Goal: Find specific page/section: Find specific page/section

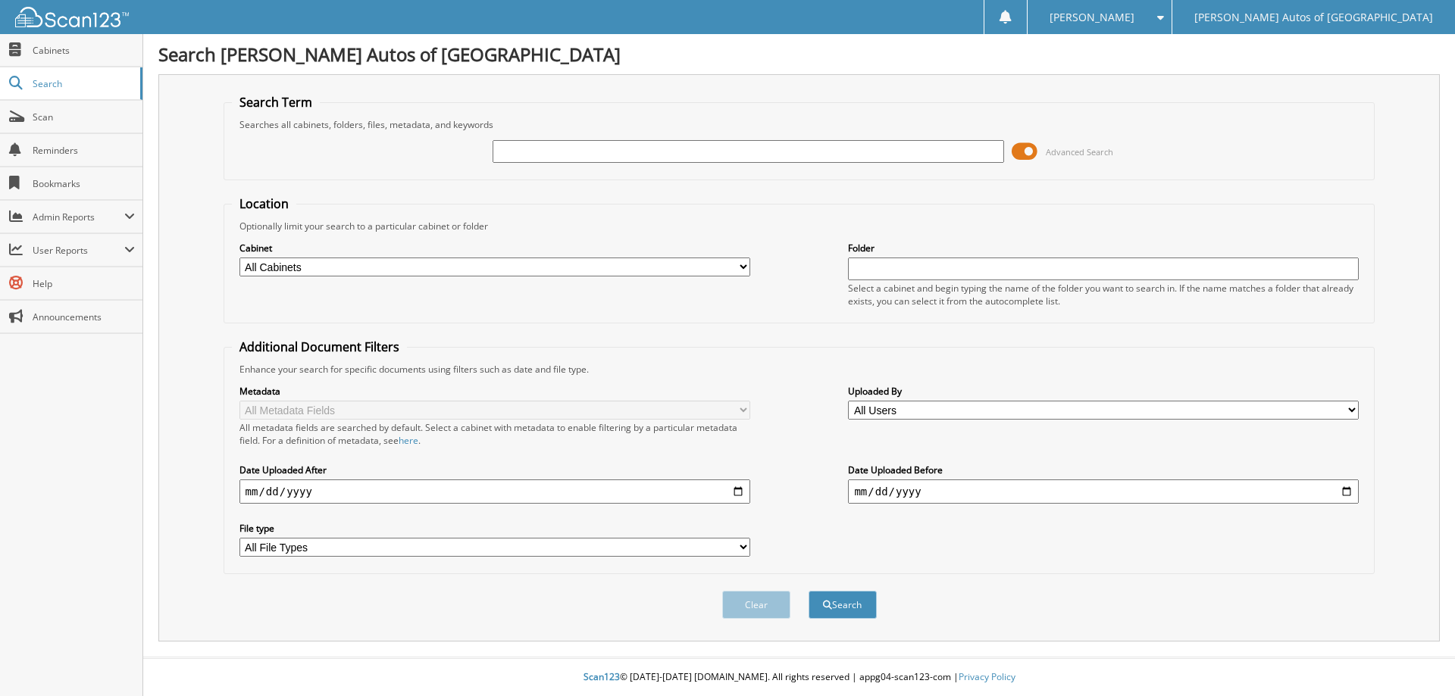
click at [699, 150] on input "text" at bounding box center [748, 151] width 511 height 23
click at [568, 150] on input "text" at bounding box center [748, 151] width 511 height 23
type input "6081777"
click at [809, 591] on button "Search" at bounding box center [843, 605] width 68 height 28
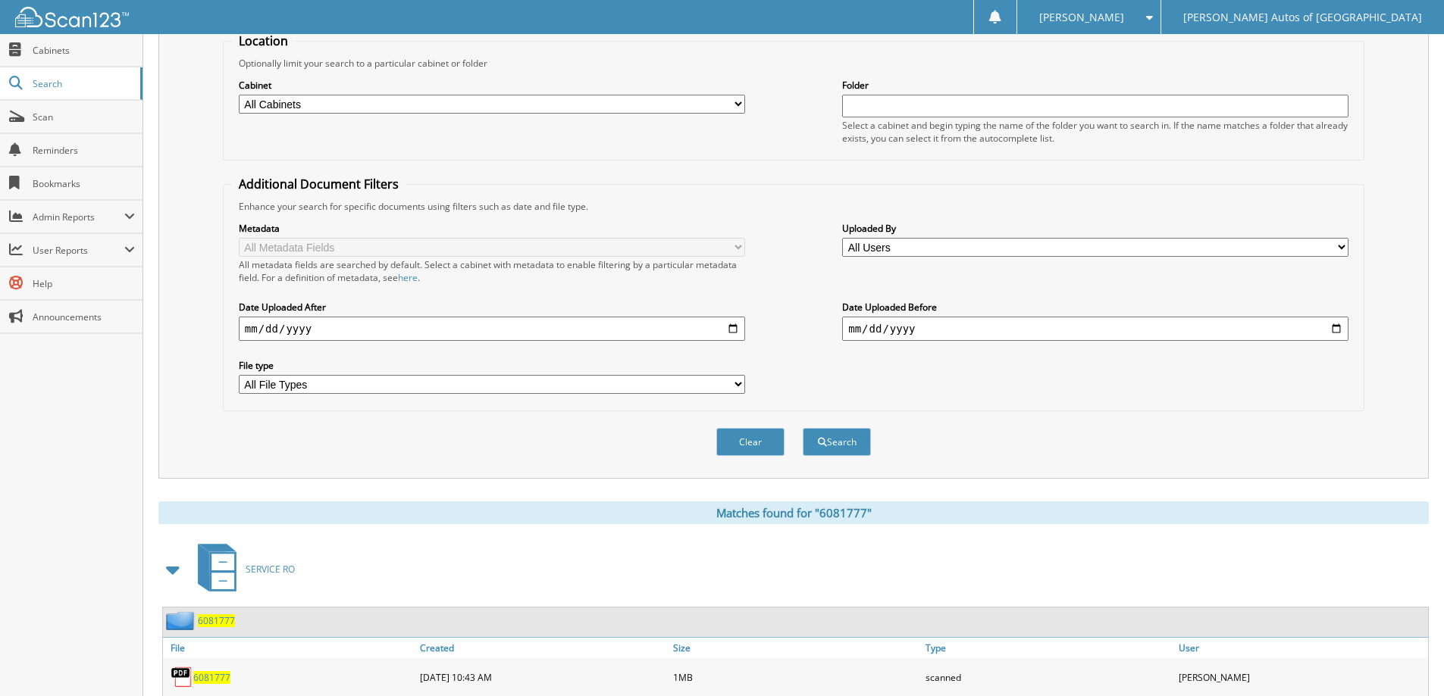
scroll to position [298, 0]
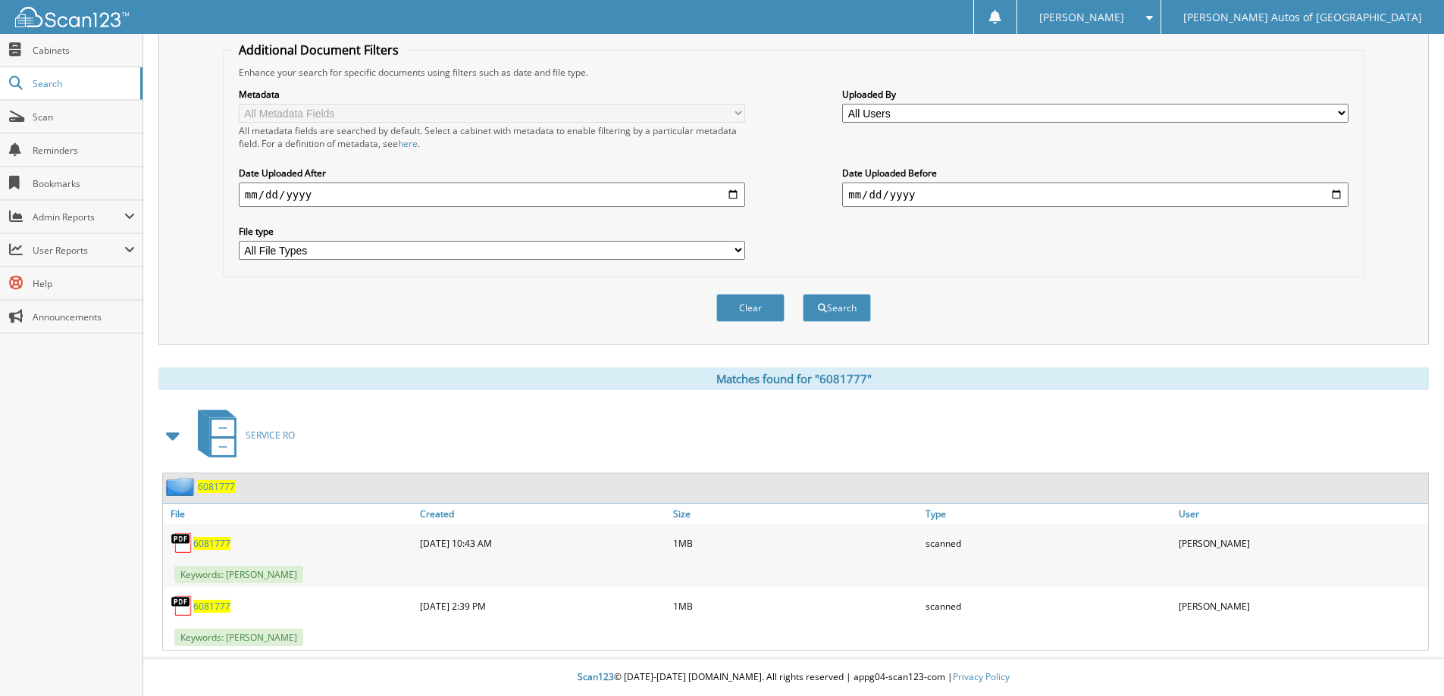
click at [222, 494] on div "6081777" at bounding box center [199, 486] width 72 height 19
click at [223, 492] on span "6081777" at bounding box center [216, 486] width 37 height 13
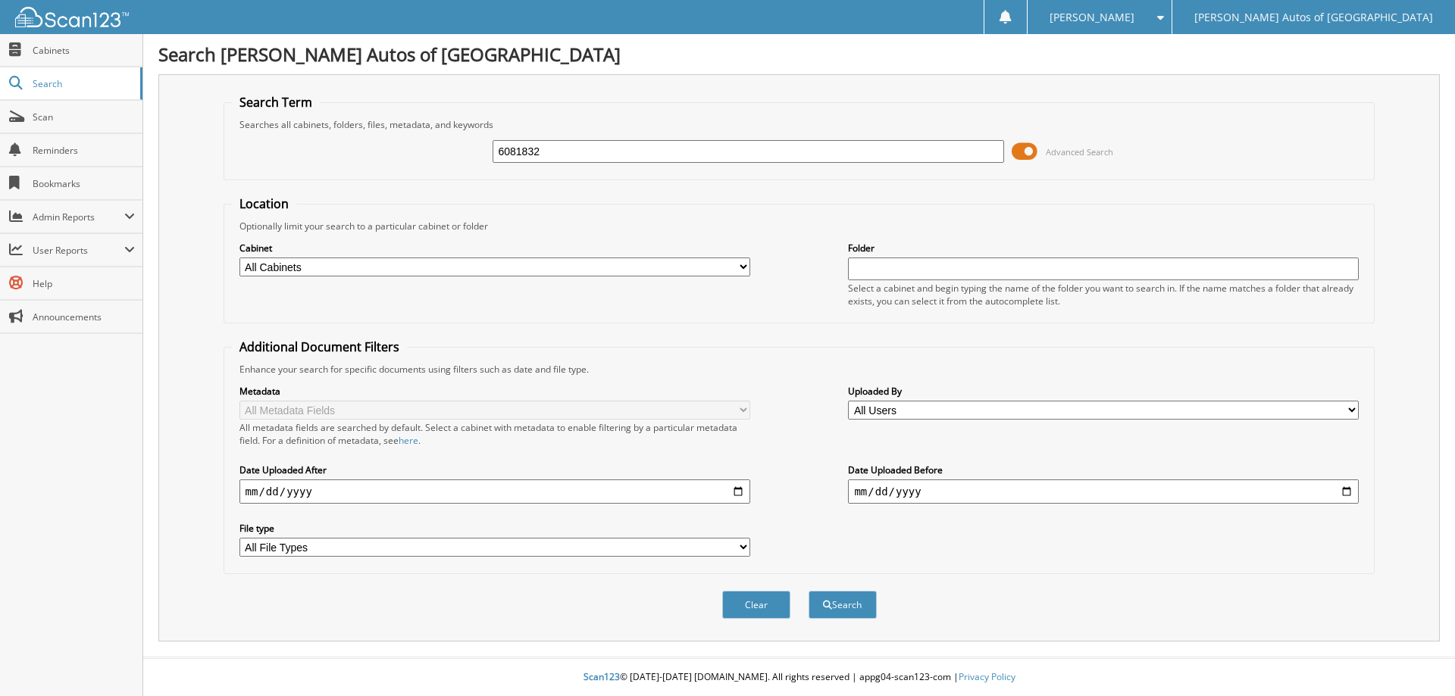
type input "6081832"
click at [809, 591] on button "Search" at bounding box center [843, 605] width 68 height 28
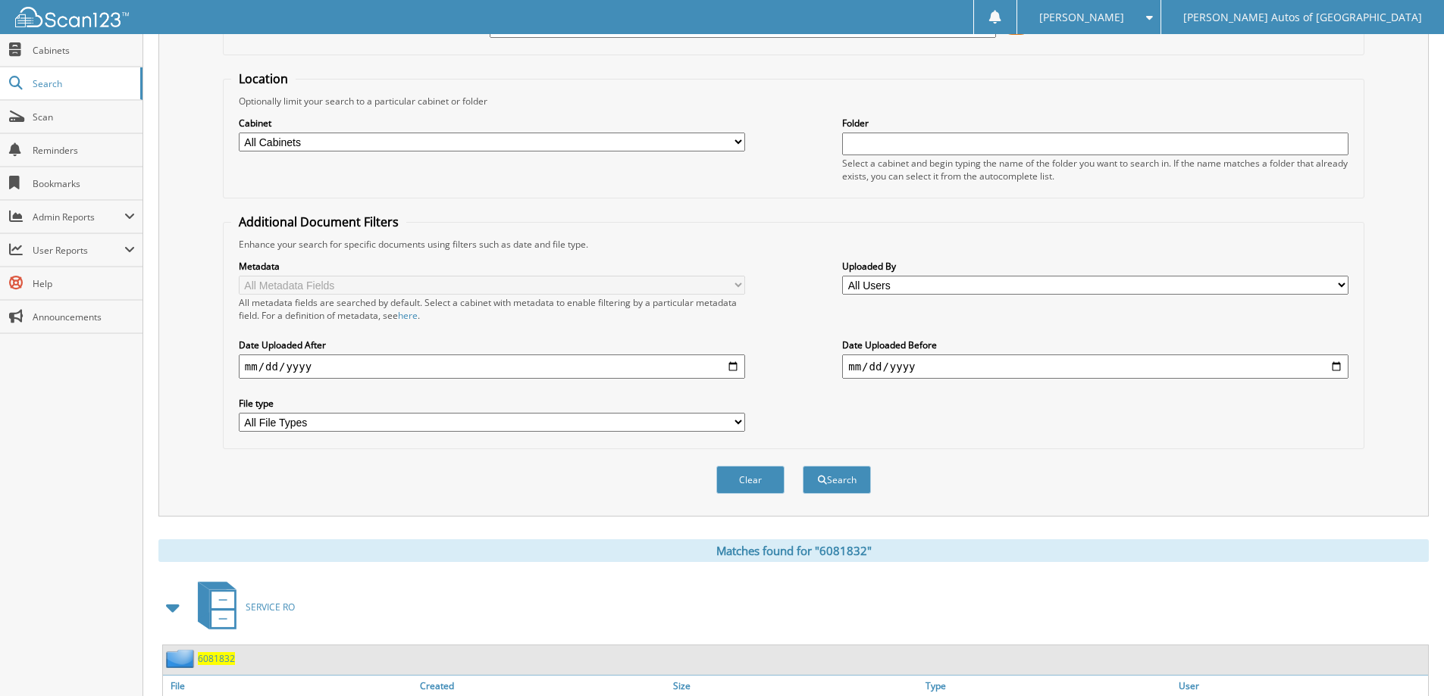
scroll to position [235, 0]
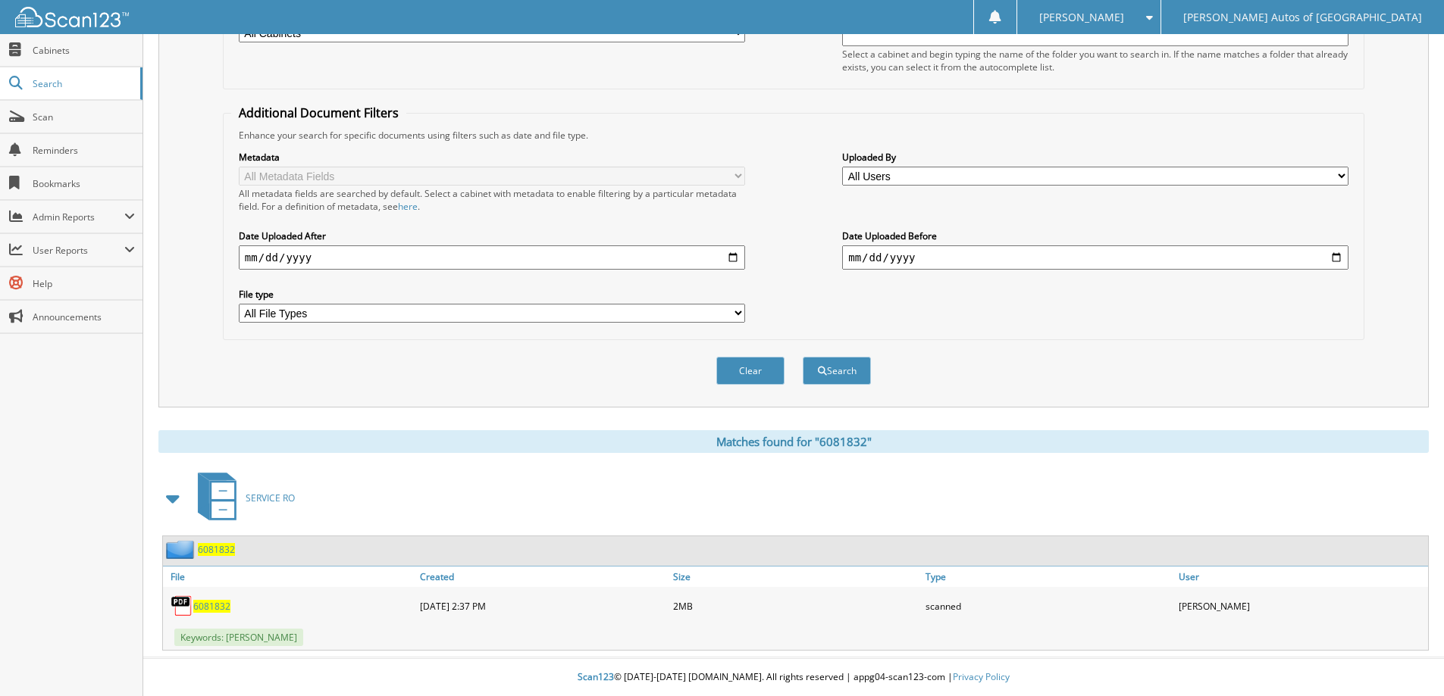
click at [223, 553] on span "6081832" at bounding box center [216, 549] width 37 height 13
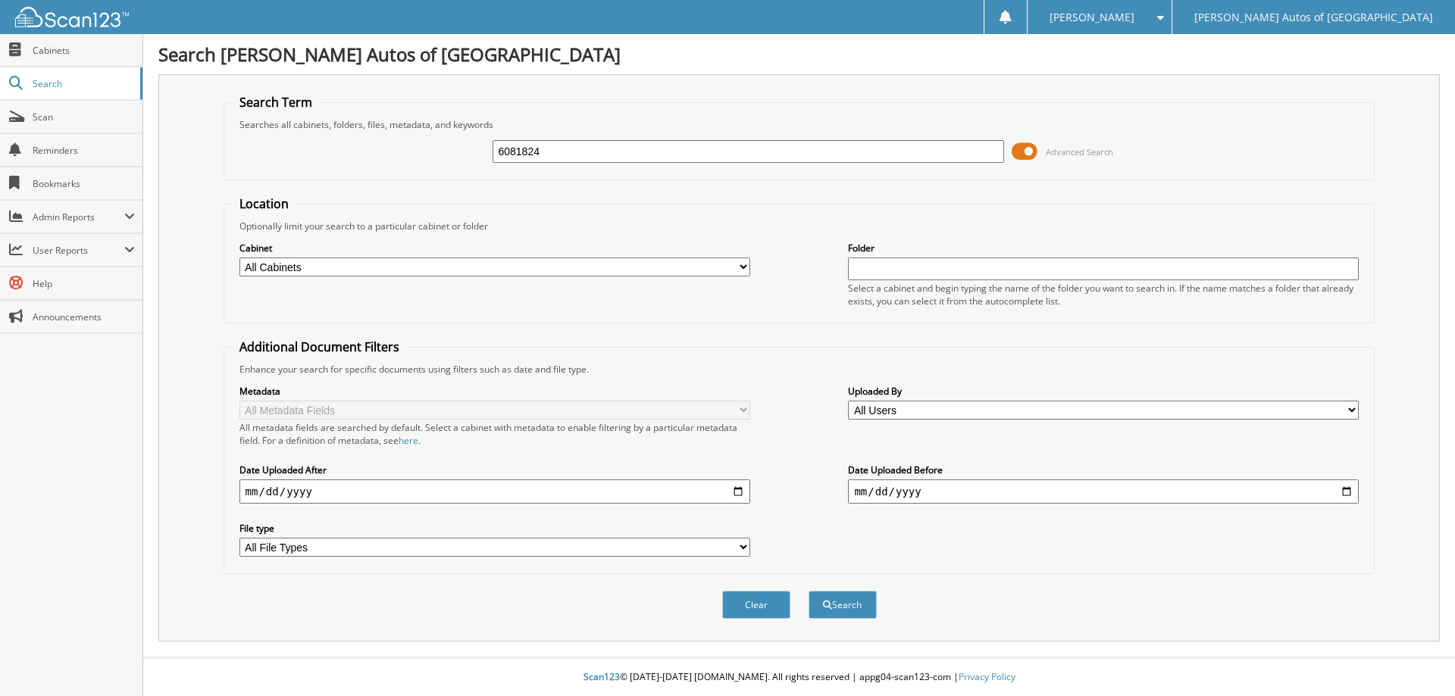
type input "6081824"
click at [809, 591] on button "Search" at bounding box center [843, 605] width 68 height 28
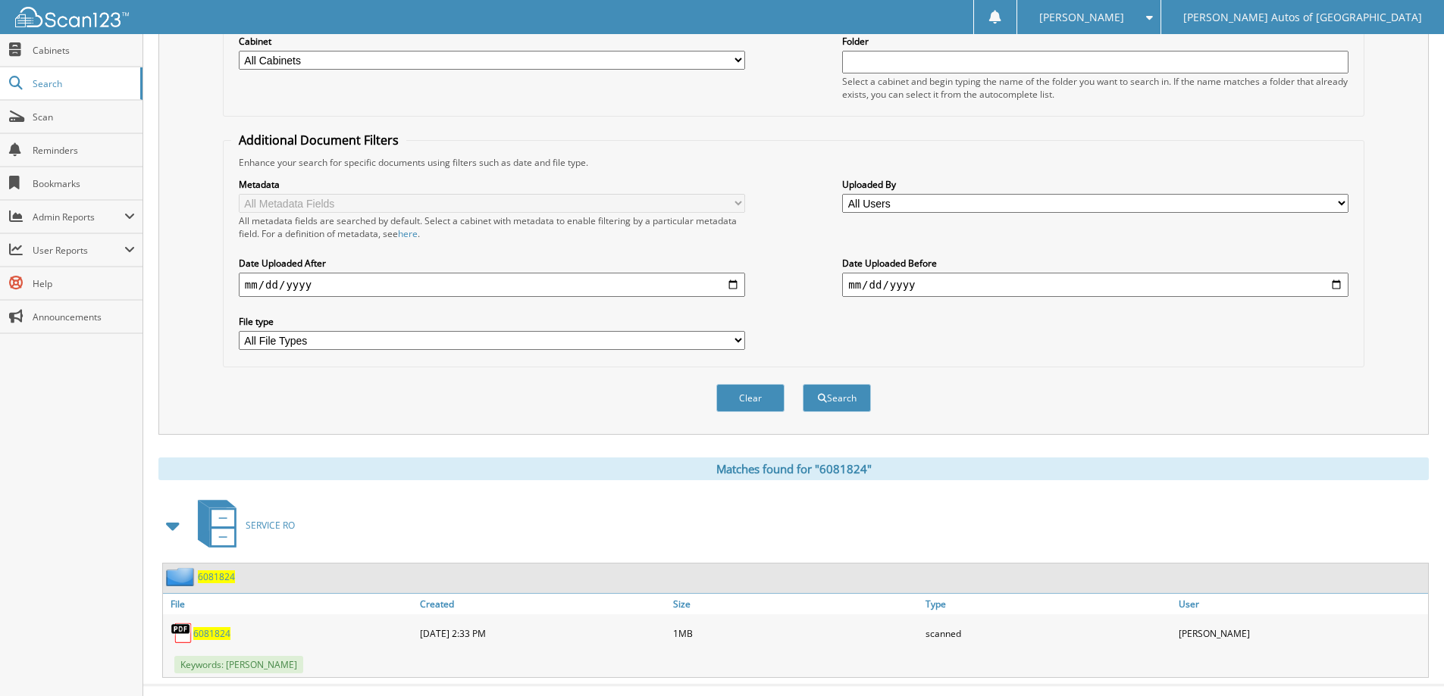
scroll to position [235, 0]
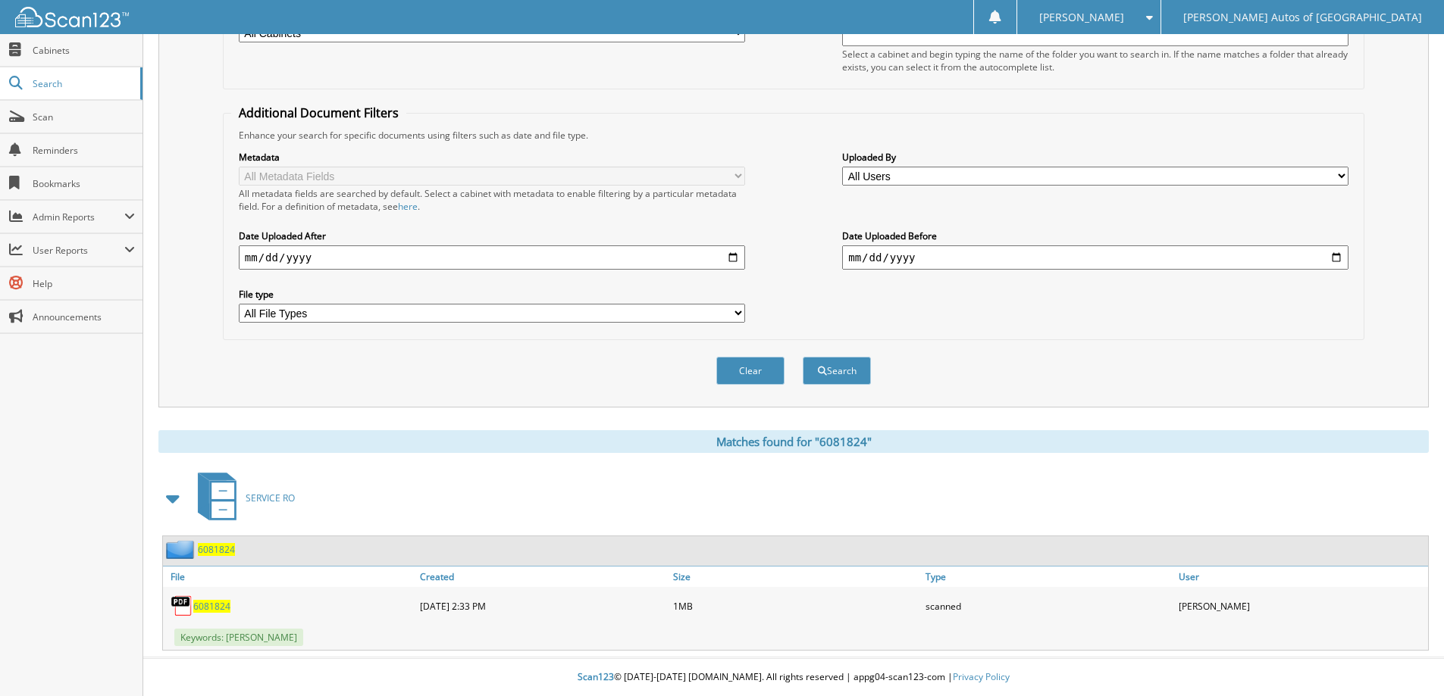
click at [218, 551] on span "6081824" at bounding box center [216, 549] width 37 height 13
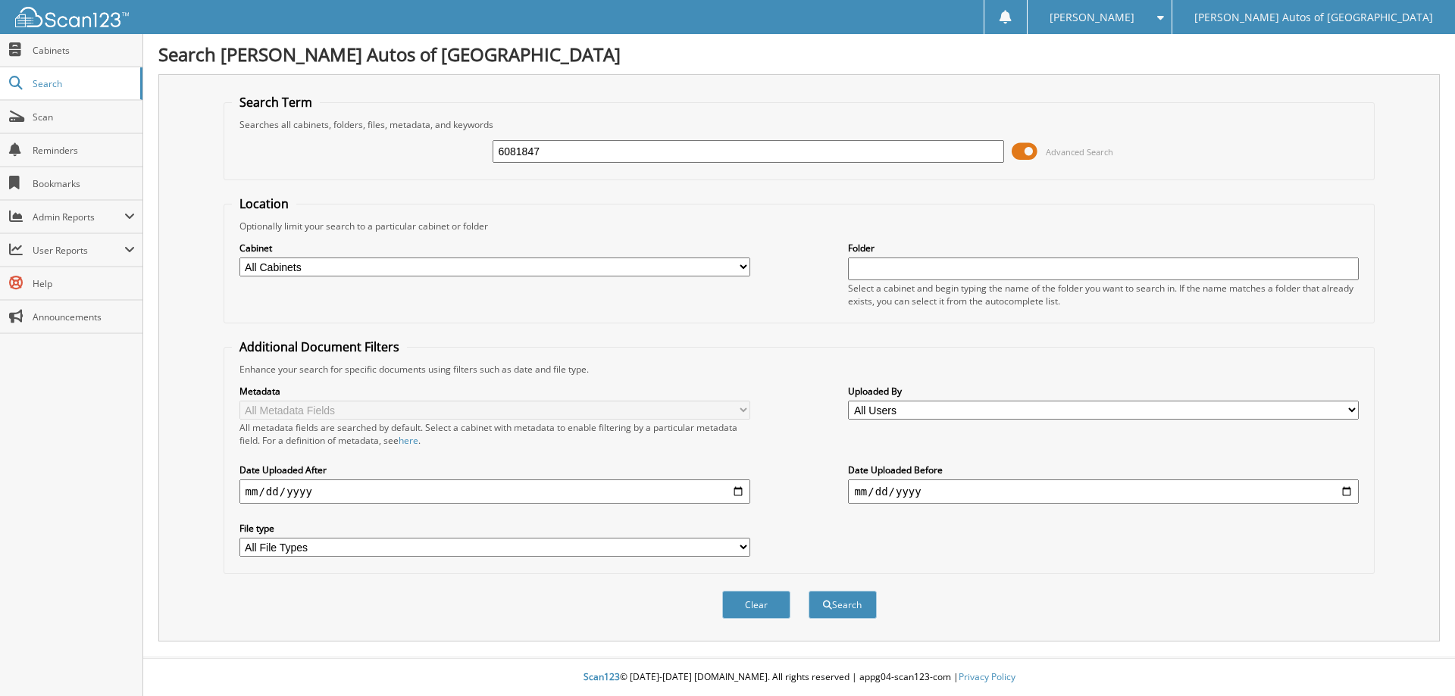
type input "6081847"
click at [809, 591] on button "Search" at bounding box center [843, 605] width 68 height 28
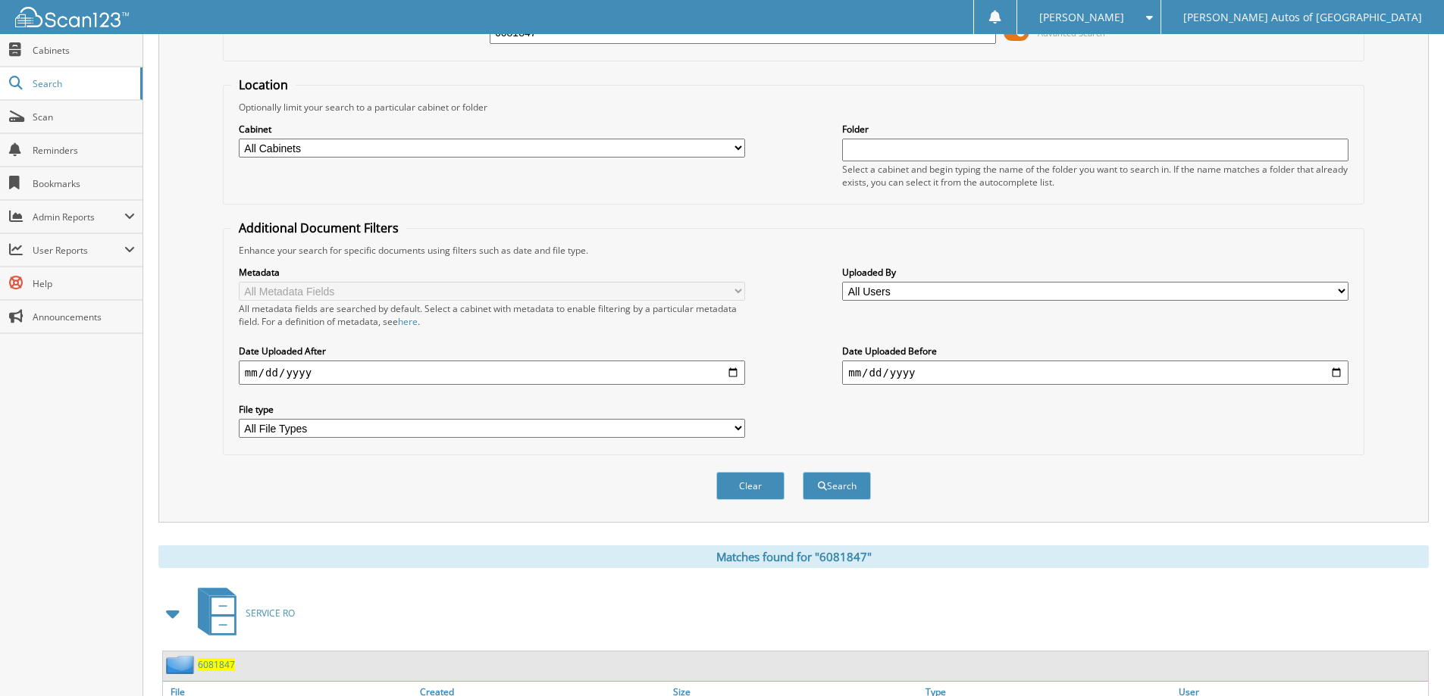
scroll to position [235, 0]
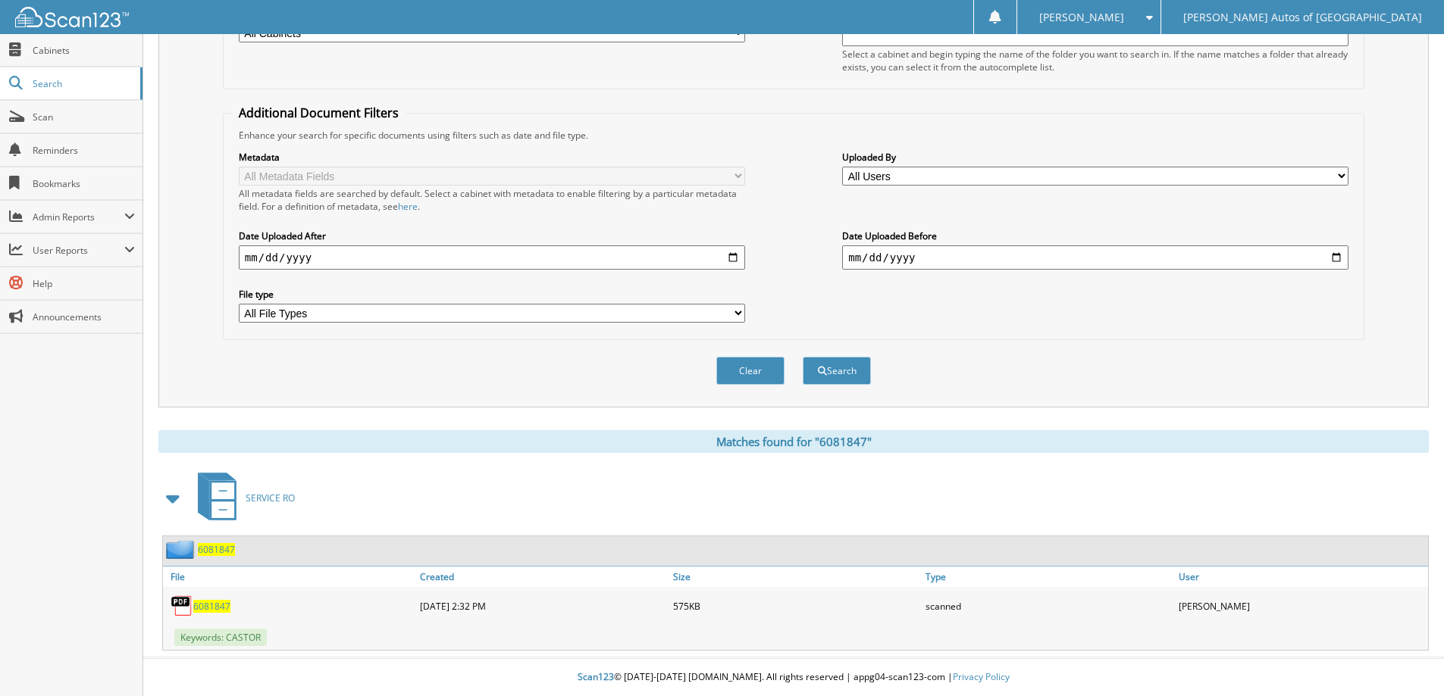
click at [221, 552] on span "6081847" at bounding box center [216, 549] width 37 height 13
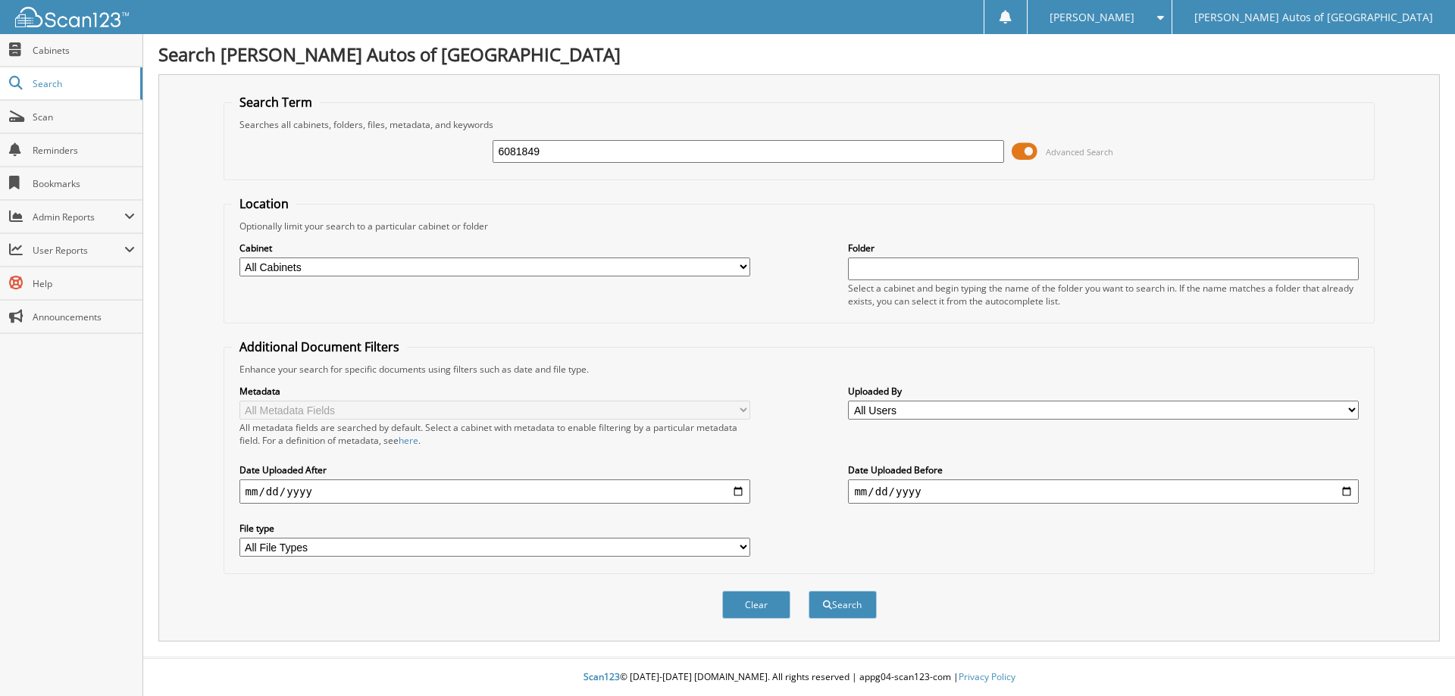
type input "6081849"
click at [809, 591] on button "Search" at bounding box center [843, 605] width 68 height 28
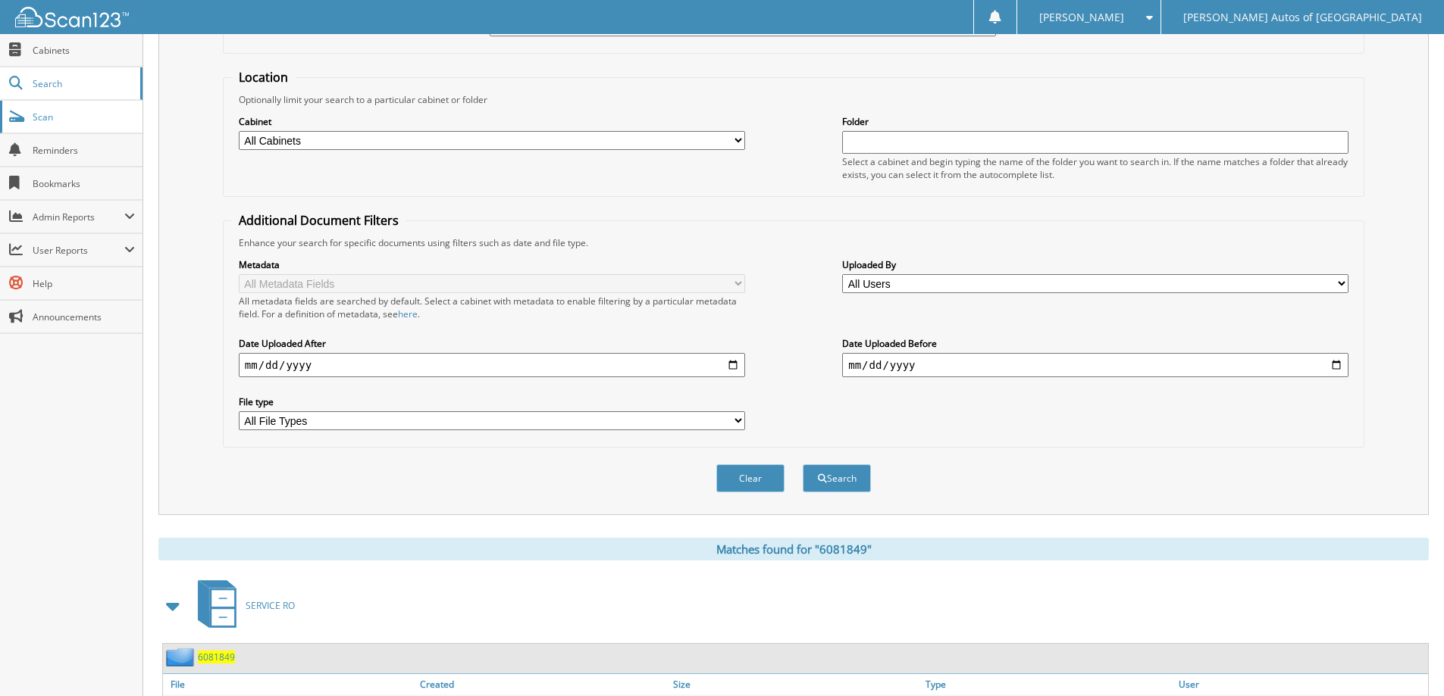
scroll to position [235, 0]
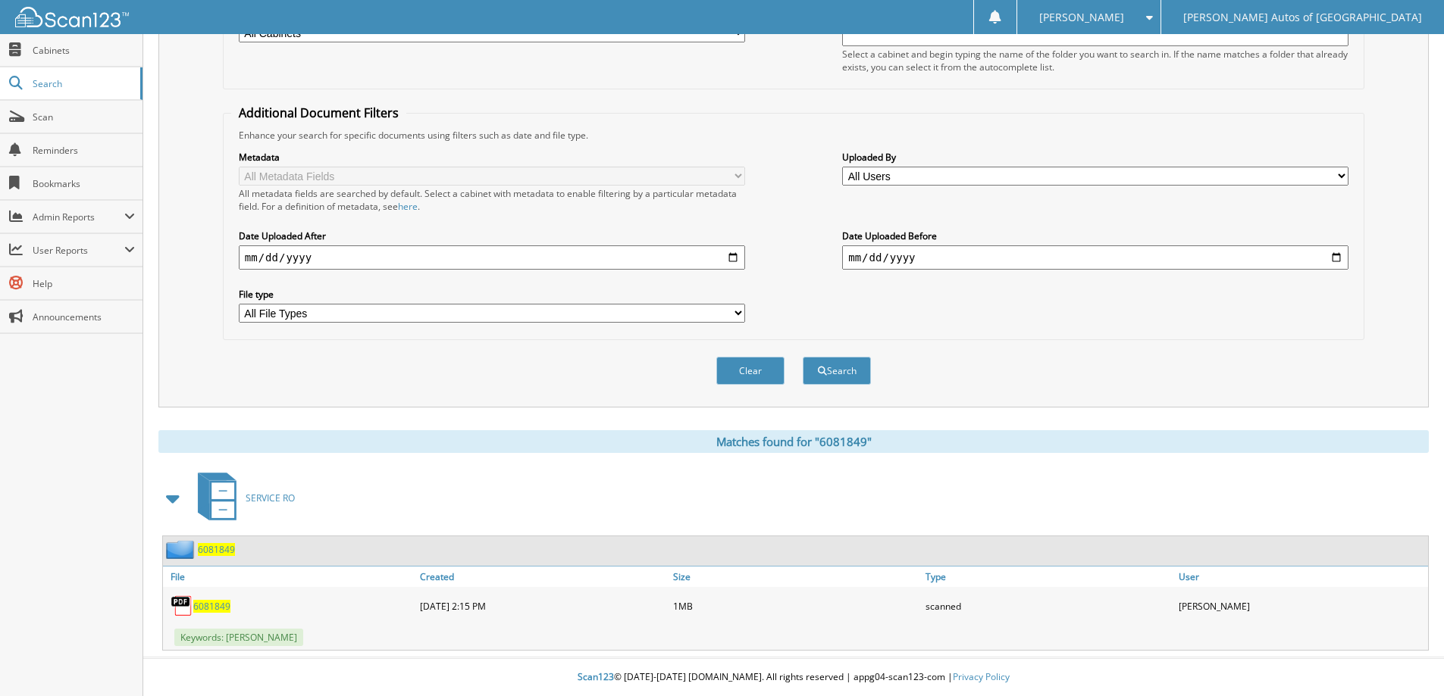
click at [198, 554] on span "6081849" at bounding box center [216, 549] width 37 height 13
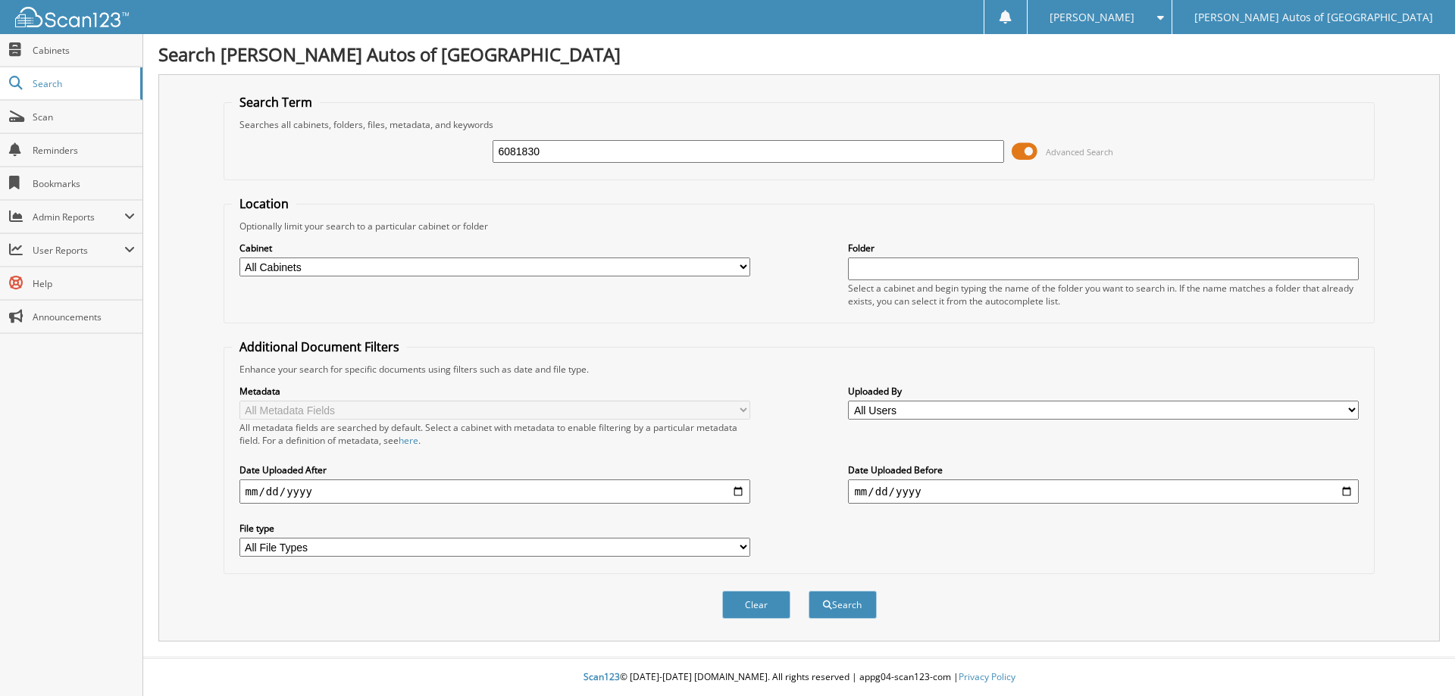
type input "6081830"
click at [809, 591] on button "Search" at bounding box center [843, 605] width 68 height 28
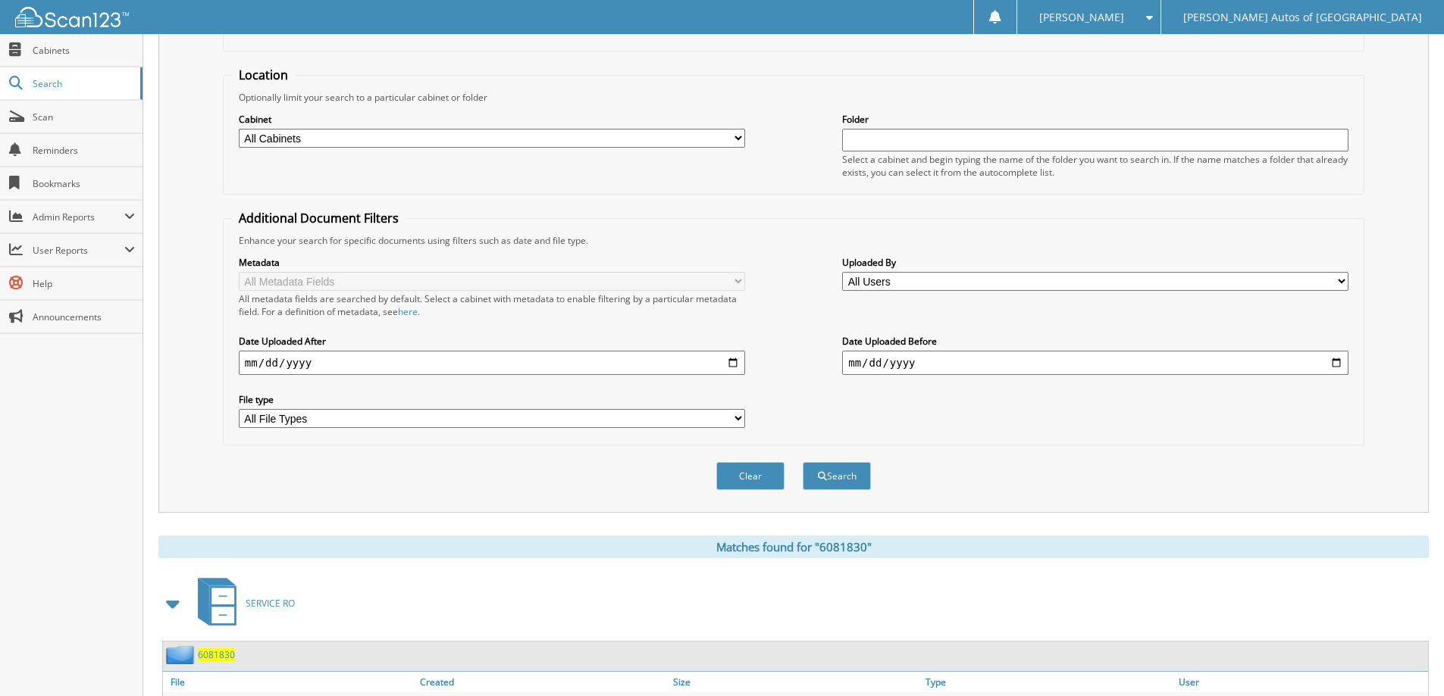
scroll to position [235, 0]
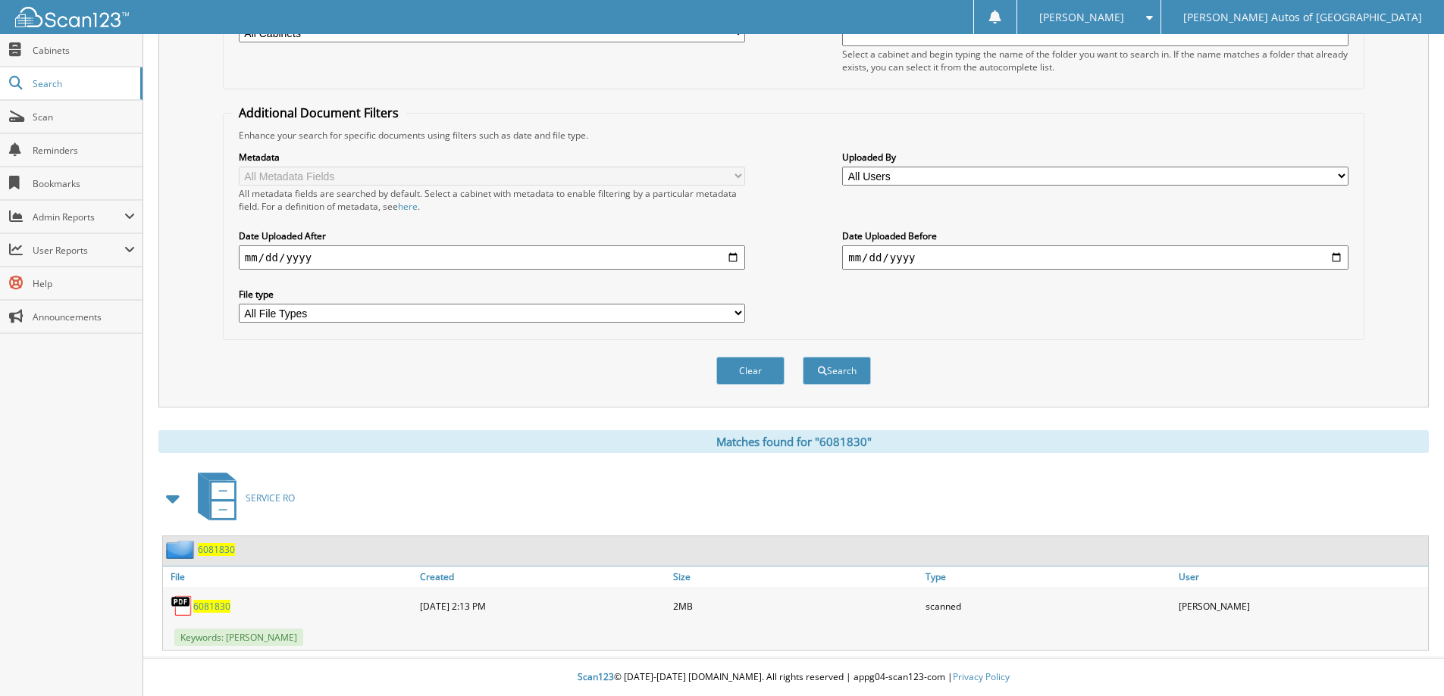
click at [224, 549] on span "6081830" at bounding box center [216, 549] width 37 height 13
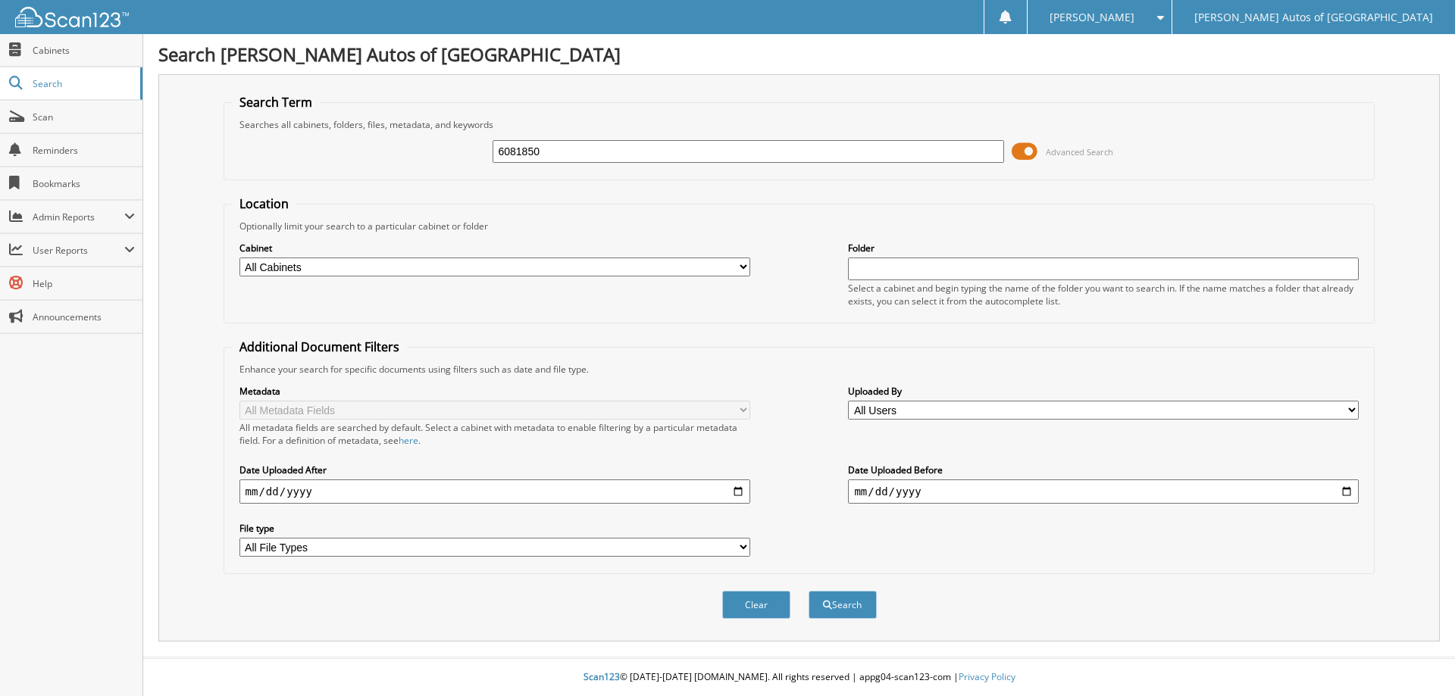
type input "6081850"
click at [809, 591] on button "Search" at bounding box center [843, 605] width 68 height 28
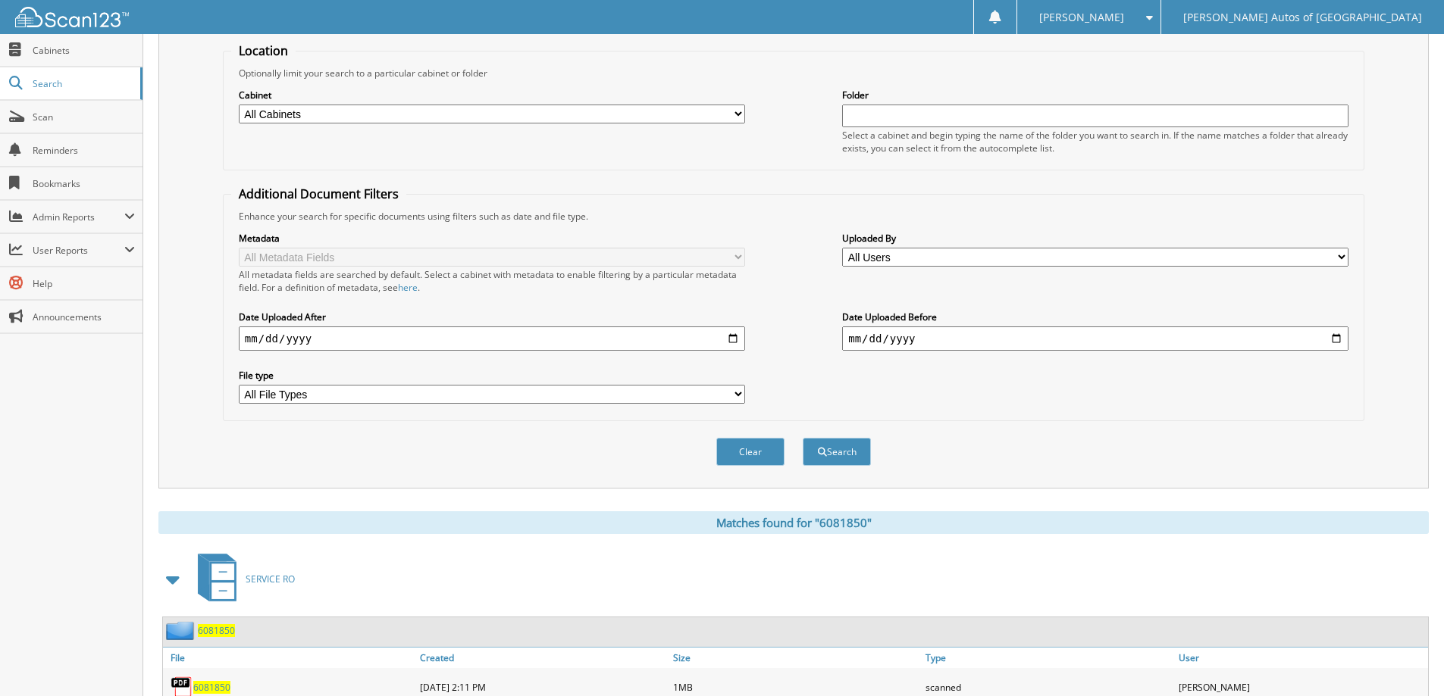
scroll to position [235, 0]
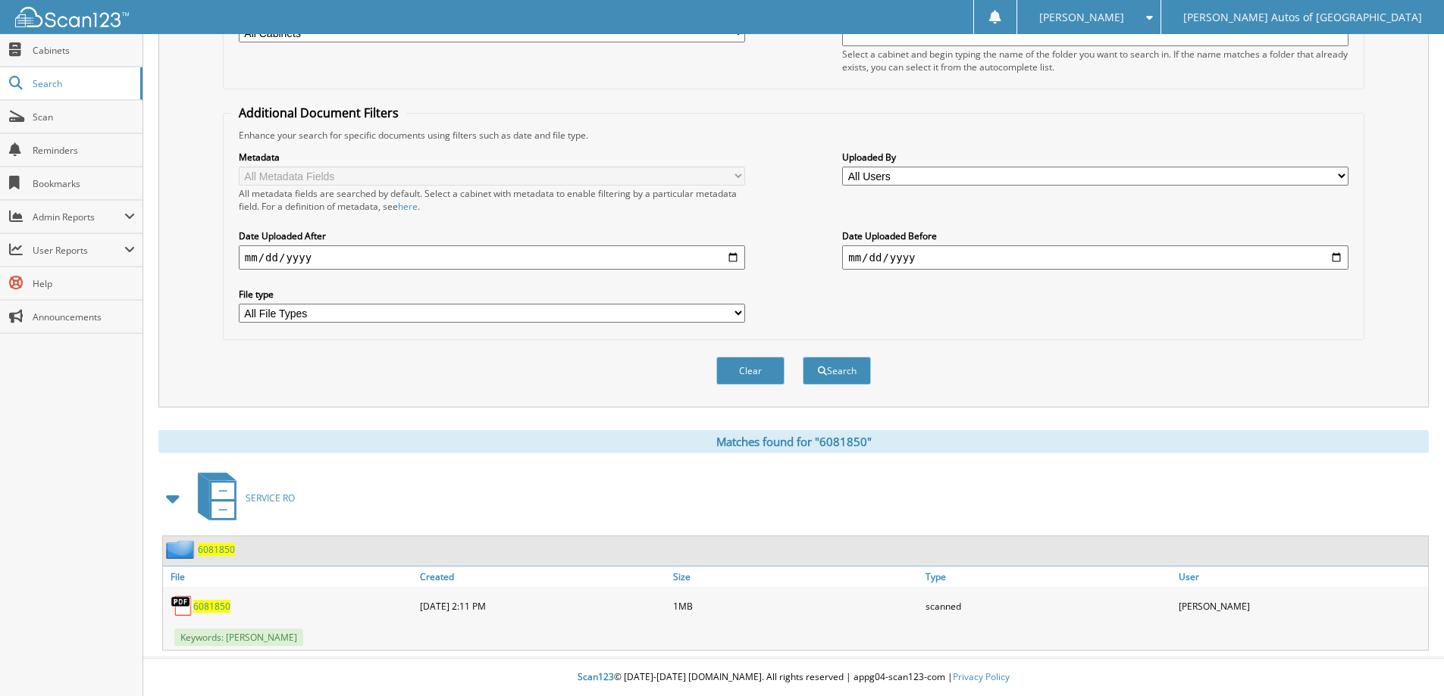
click at [230, 548] on span "6081850" at bounding box center [216, 549] width 37 height 13
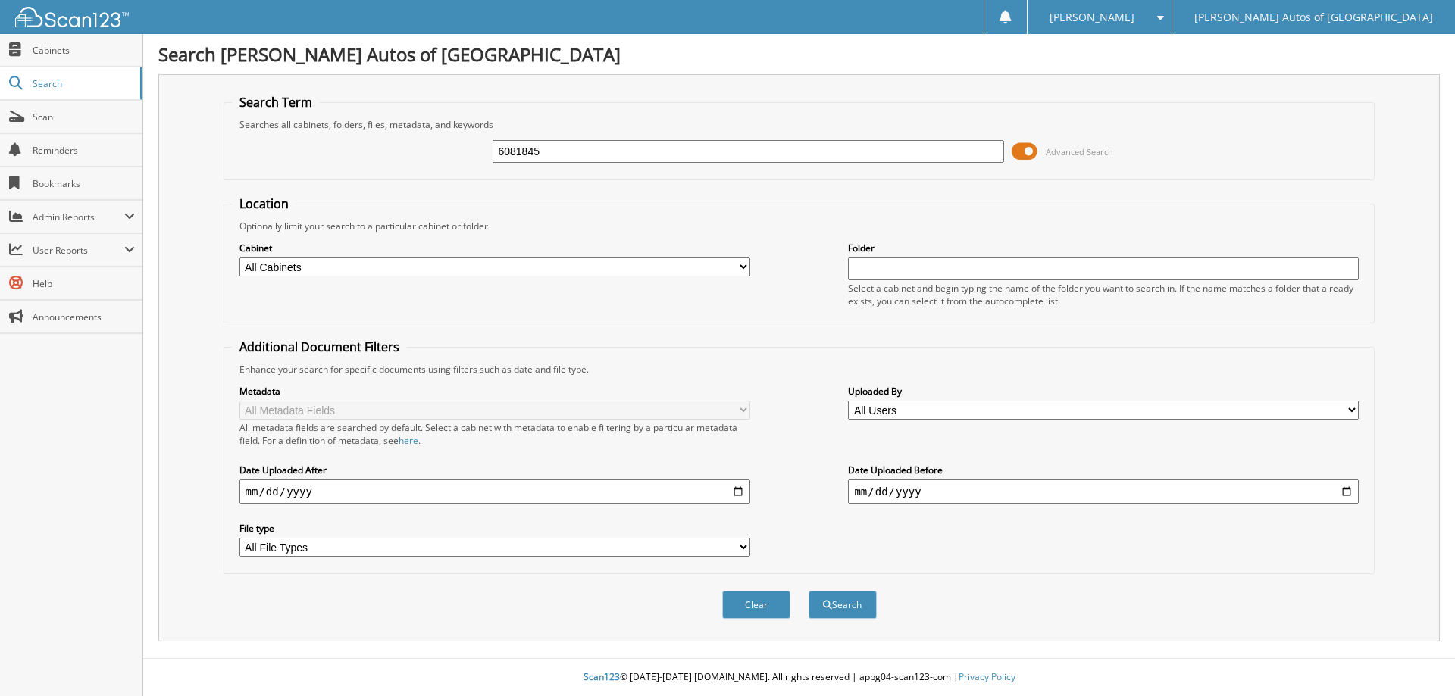
type input "6081845"
click at [809, 591] on button "Search" at bounding box center [843, 605] width 68 height 28
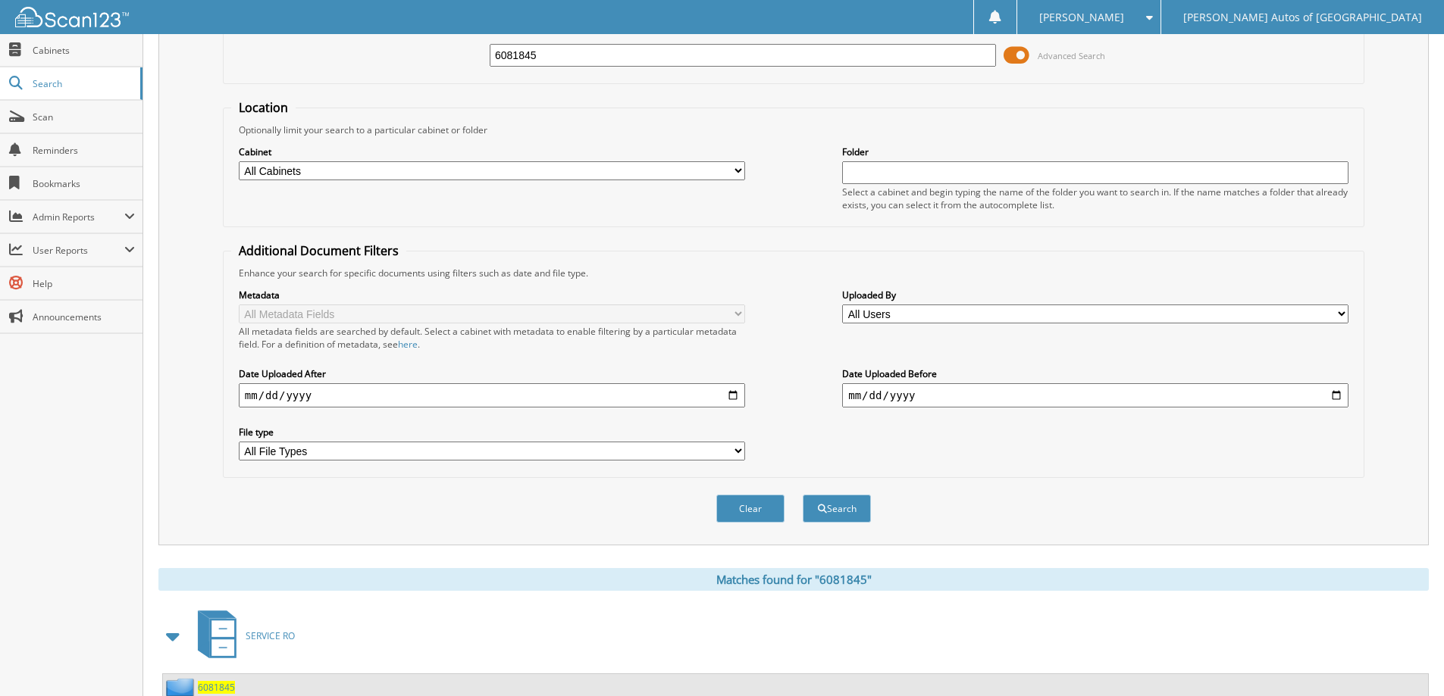
scroll to position [235, 0]
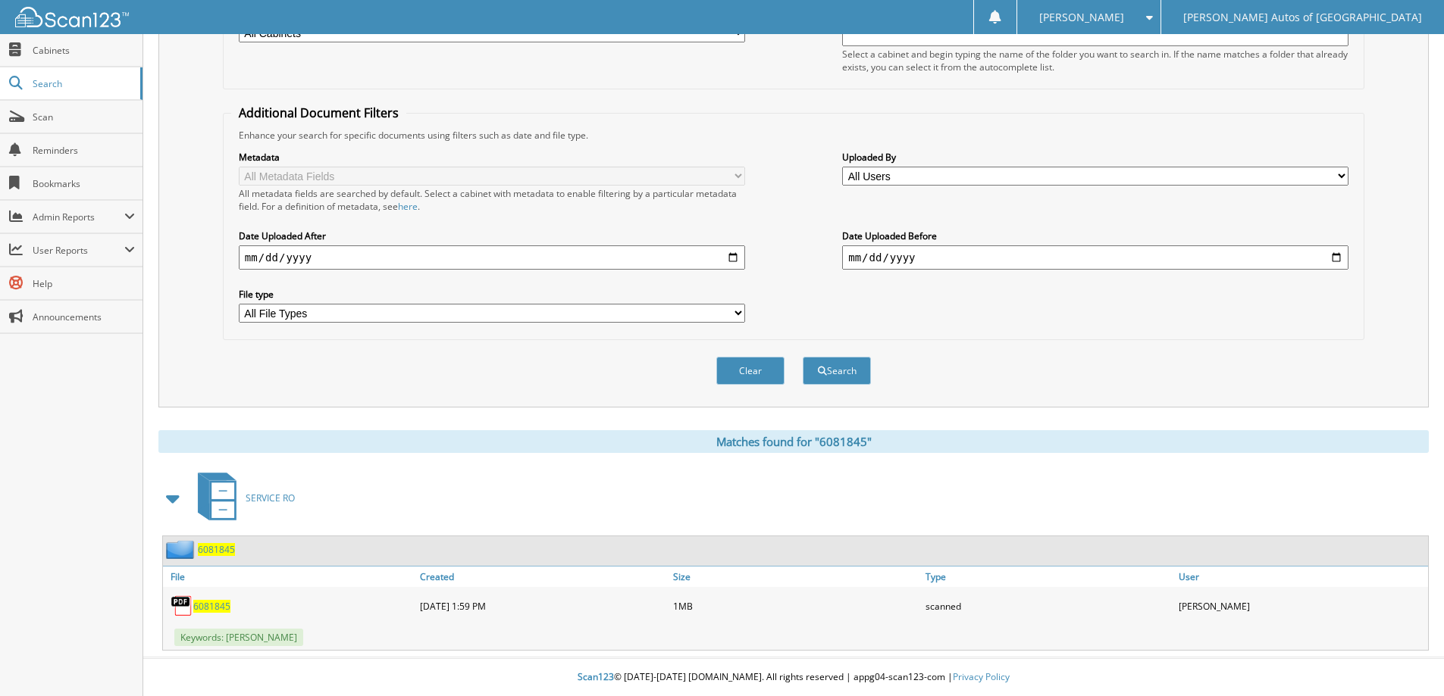
click at [224, 554] on span "6081845" at bounding box center [216, 549] width 37 height 13
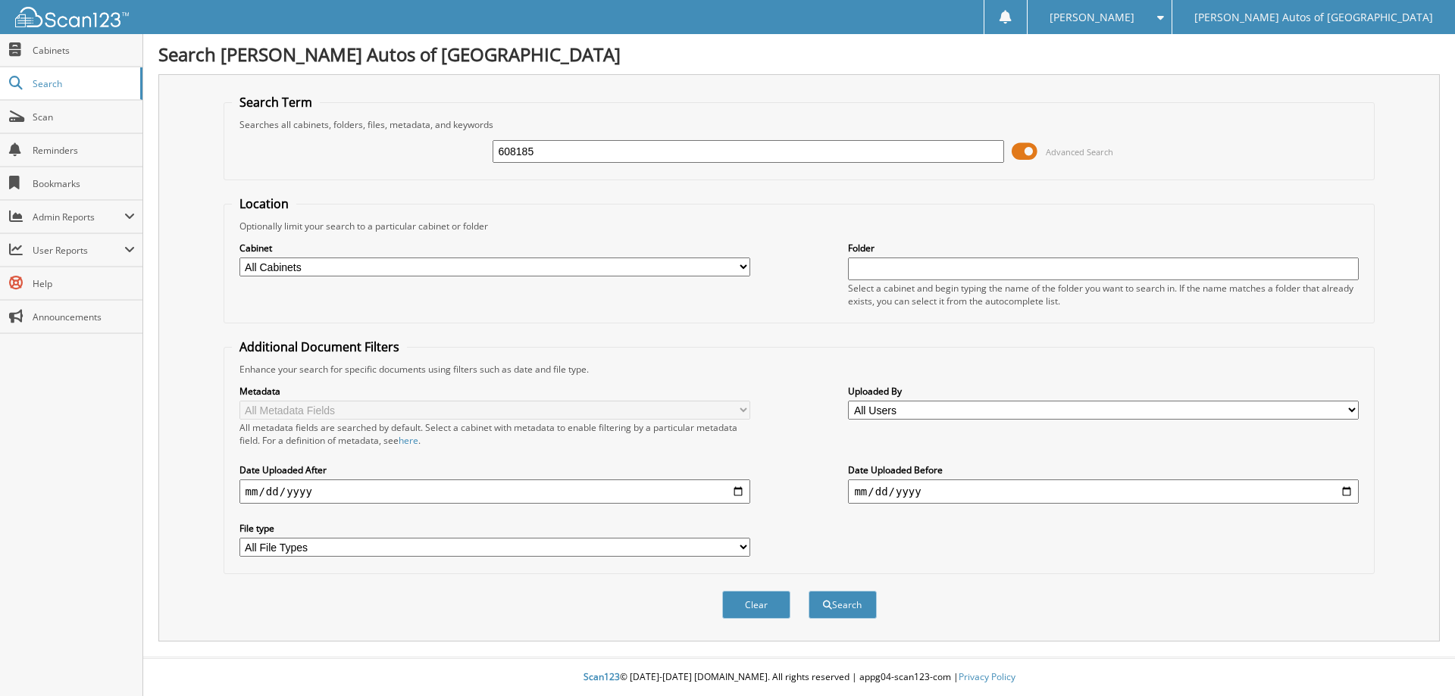
type input "608185"
click at [809, 591] on button "Search" at bounding box center [843, 605] width 68 height 28
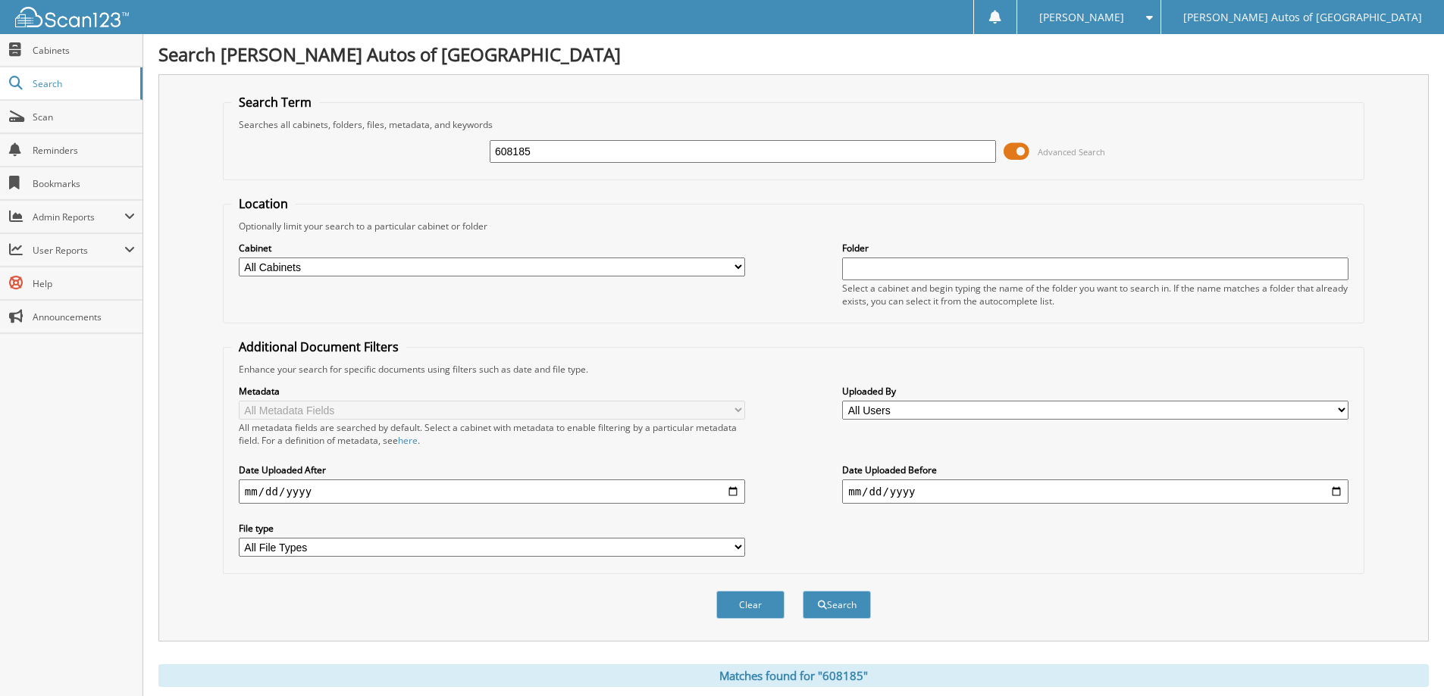
click at [591, 149] on input "608185" at bounding box center [743, 151] width 506 height 23
type input "6081853"
click at [803, 591] on button "Search" at bounding box center [837, 605] width 68 height 28
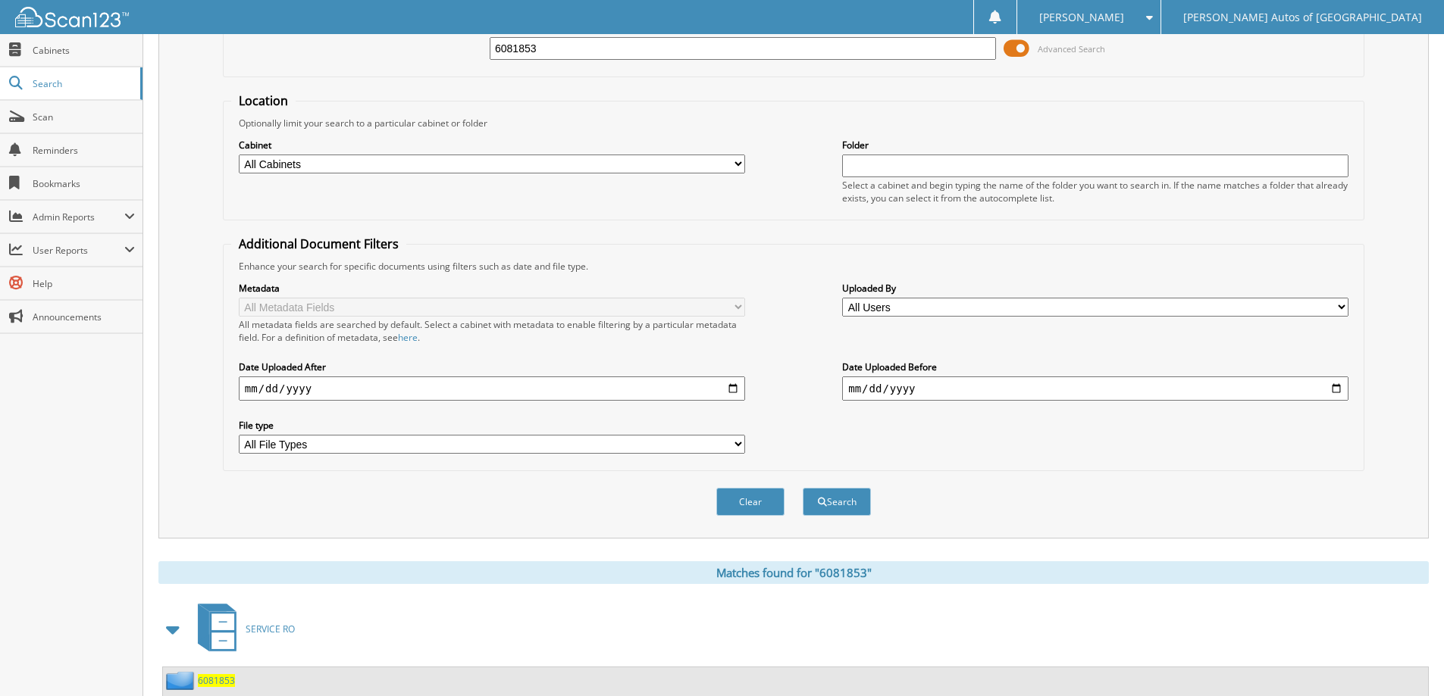
scroll to position [235, 0]
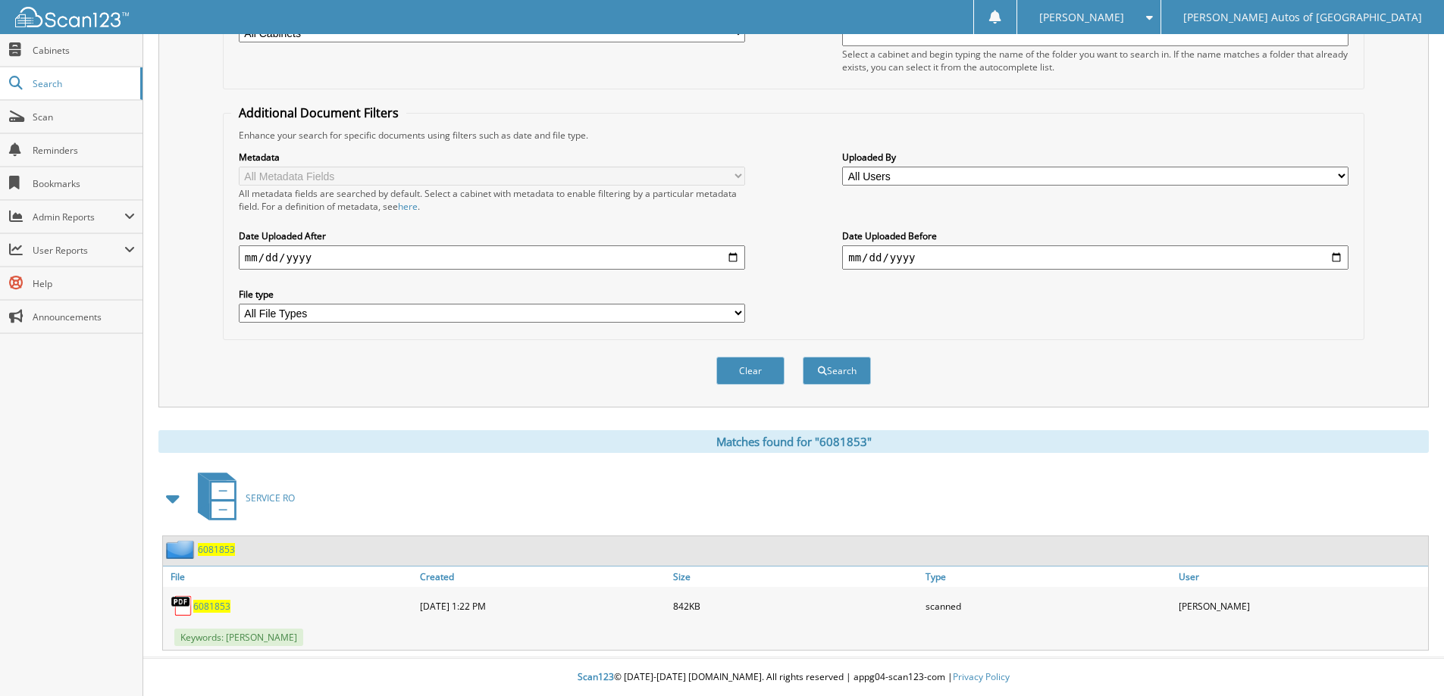
click at [235, 543] on div "6081853" at bounding box center [795, 552] width 1265 height 30
click at [231, 546] on span "6081853" at bounding box center [216, 549] width 37 height 13
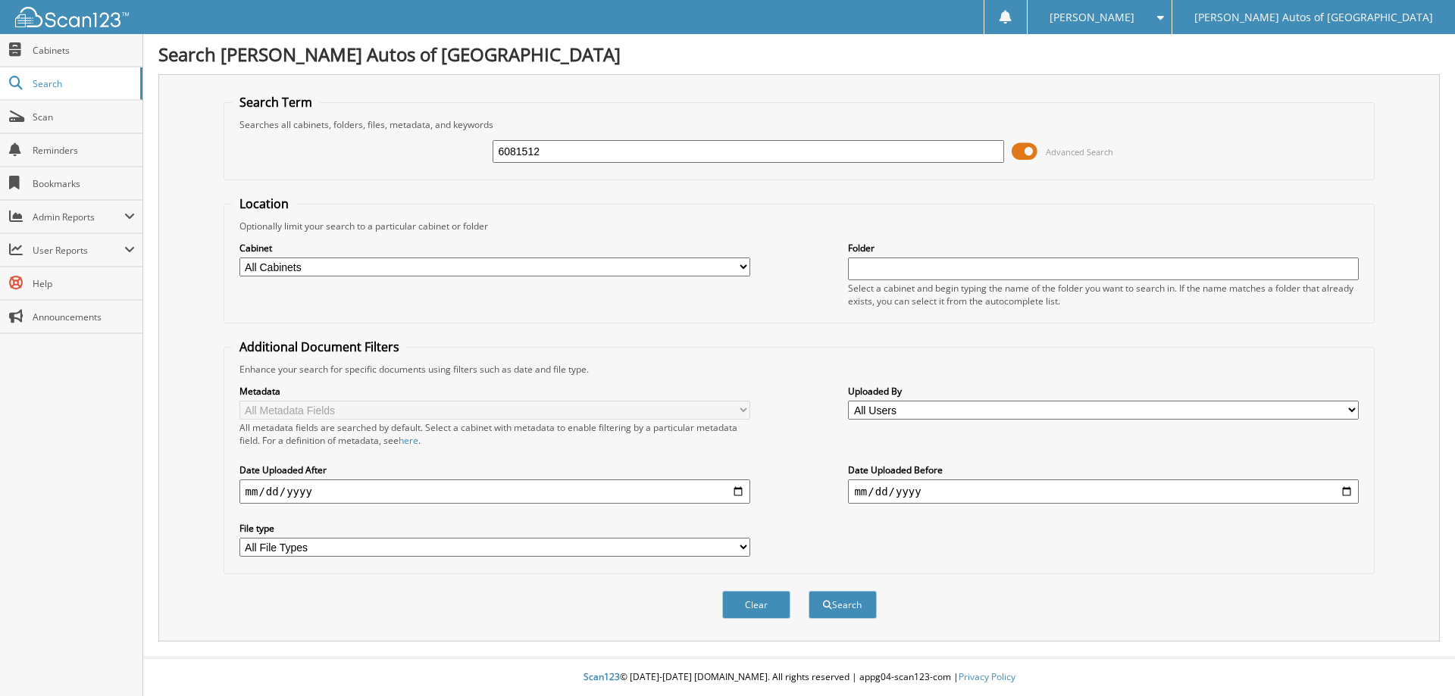
type input "6081512"
click at [809, 591] on button "Search" at bounding box center [843, 605] width 68 height 28
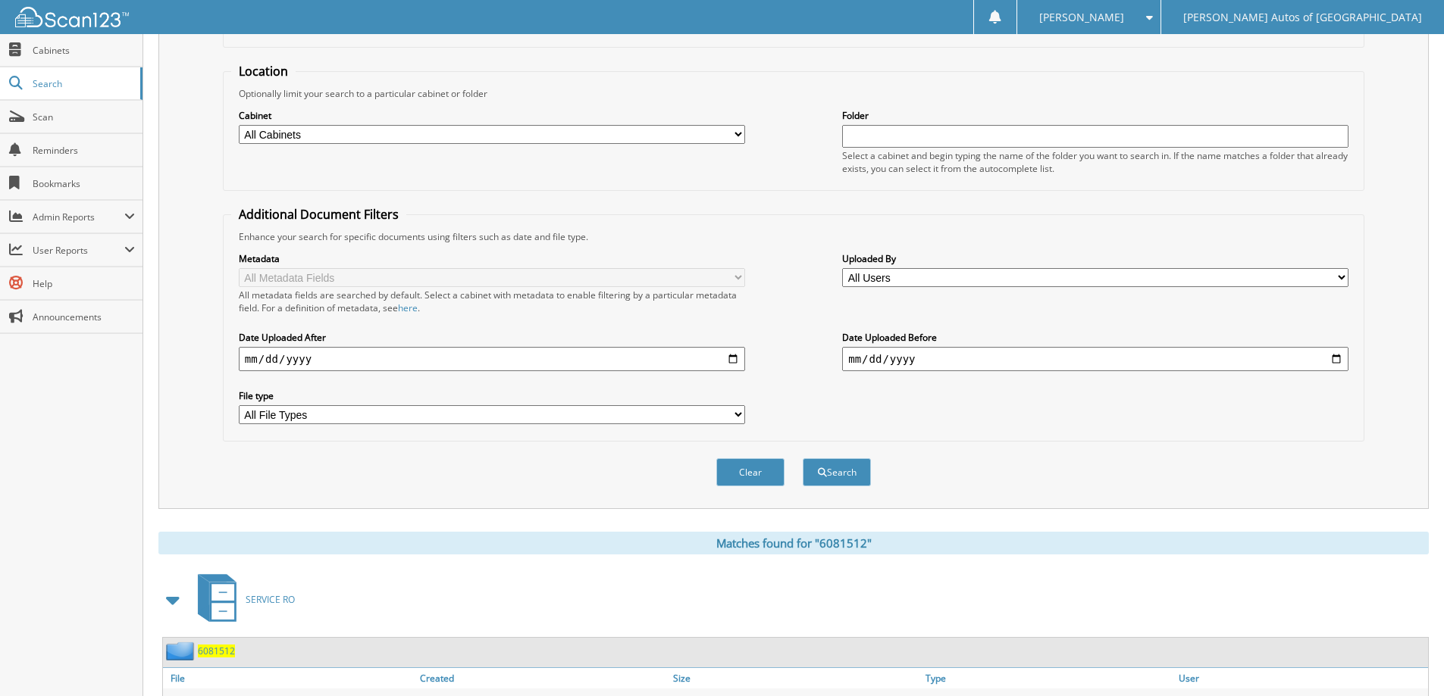
scroll to position [235, 0]
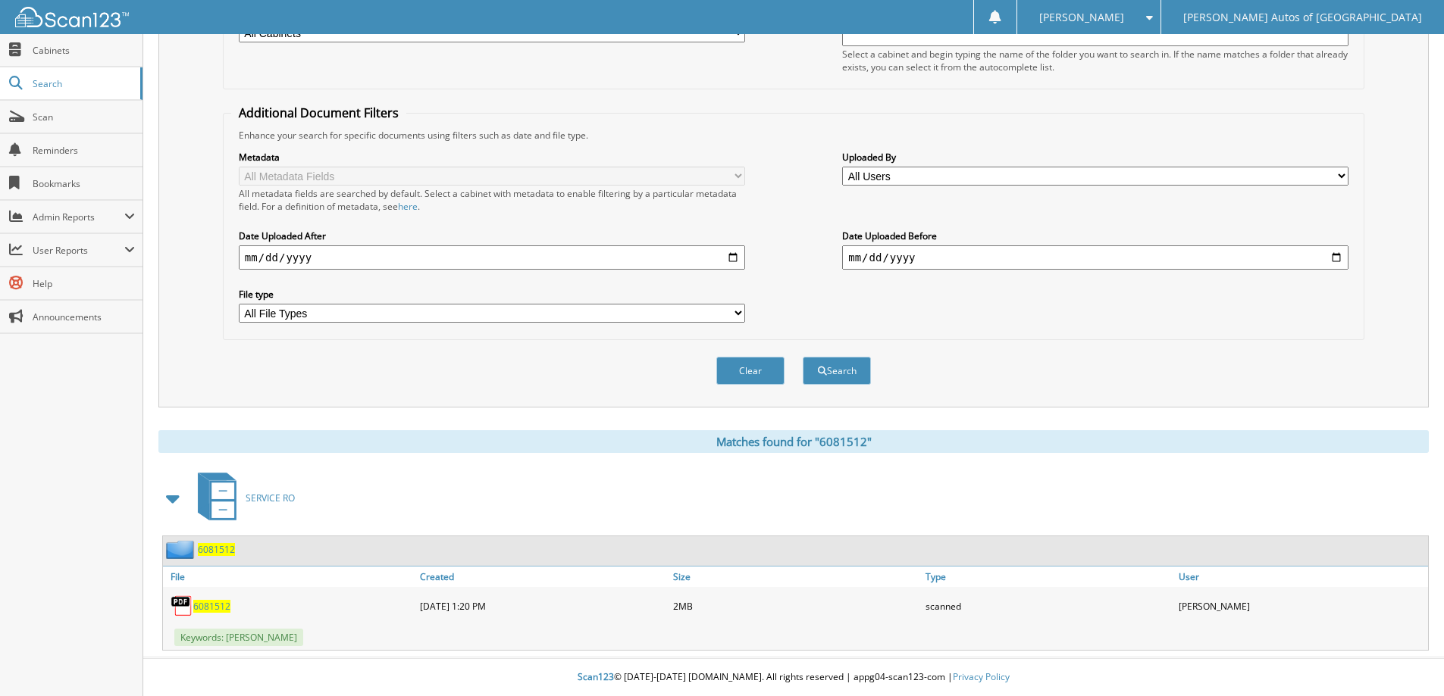
click at [220, 555] on span "6081512" at bounding box center [216, 549] width 37 height 13
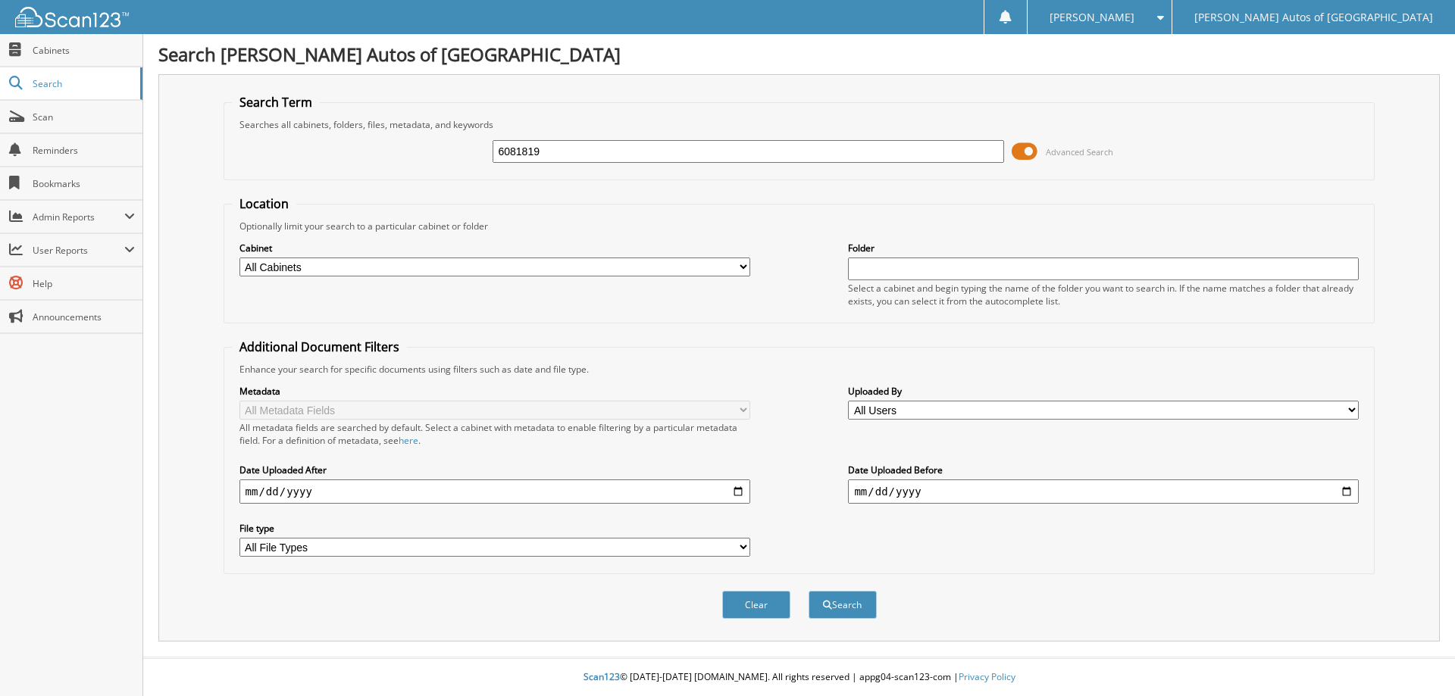
type input "6081819"
click at [809, 591] on button "Search" at bounding box center [843, 605] width 68 height 28
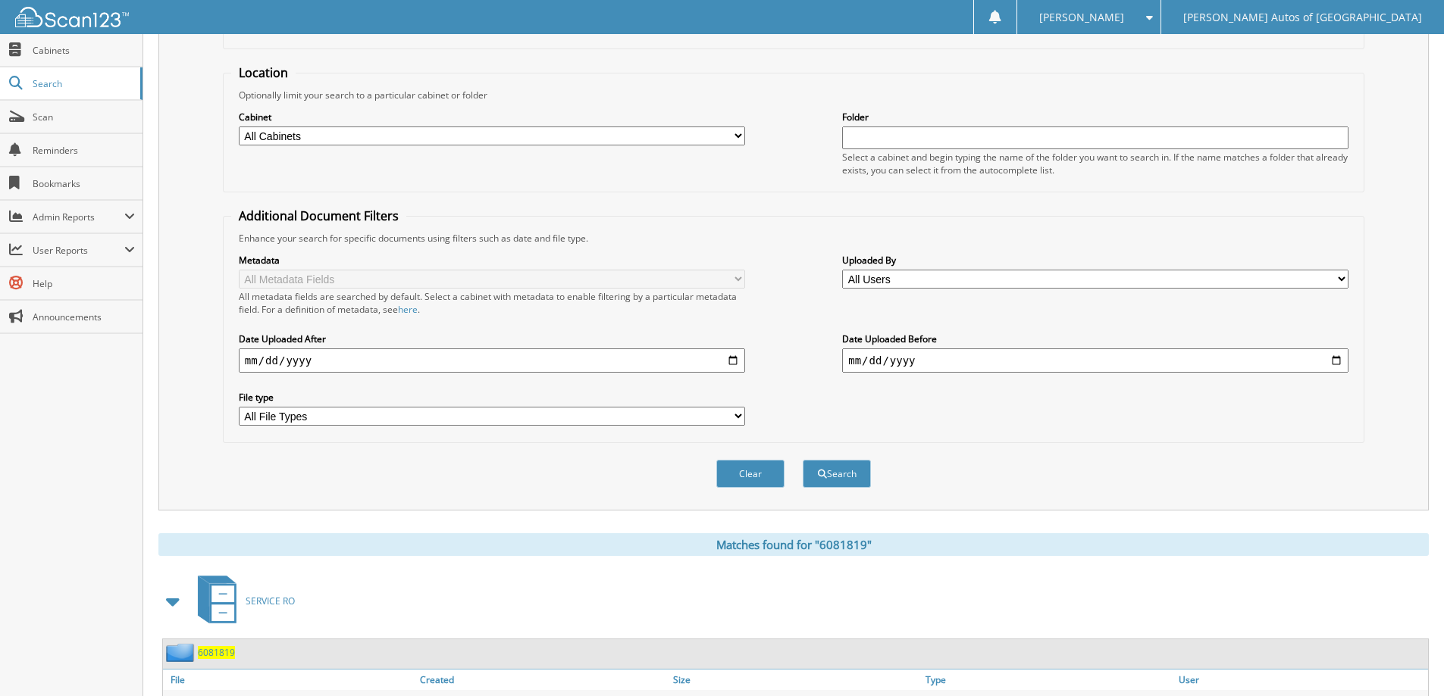
scroll to position [235, 0]
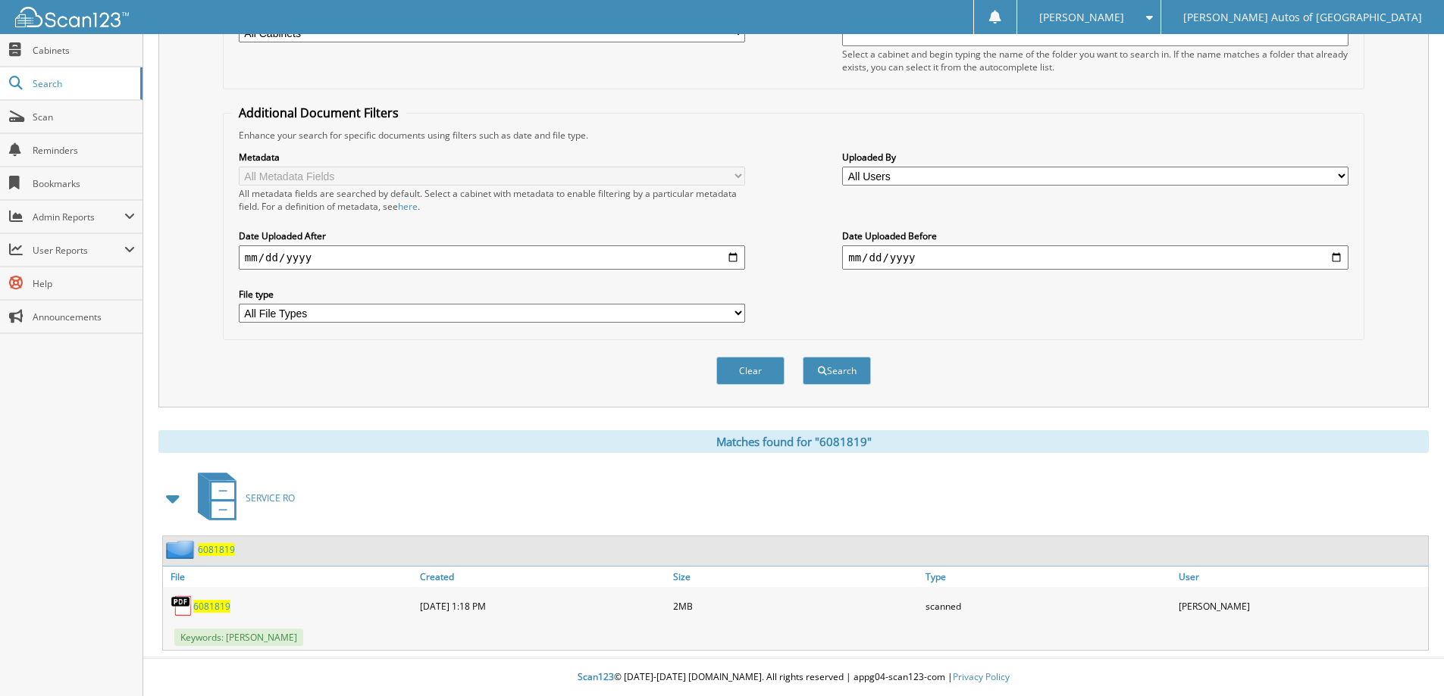
click at [224, 546] on span "6081819" at bounding box center [216, 549] width 37 height 13
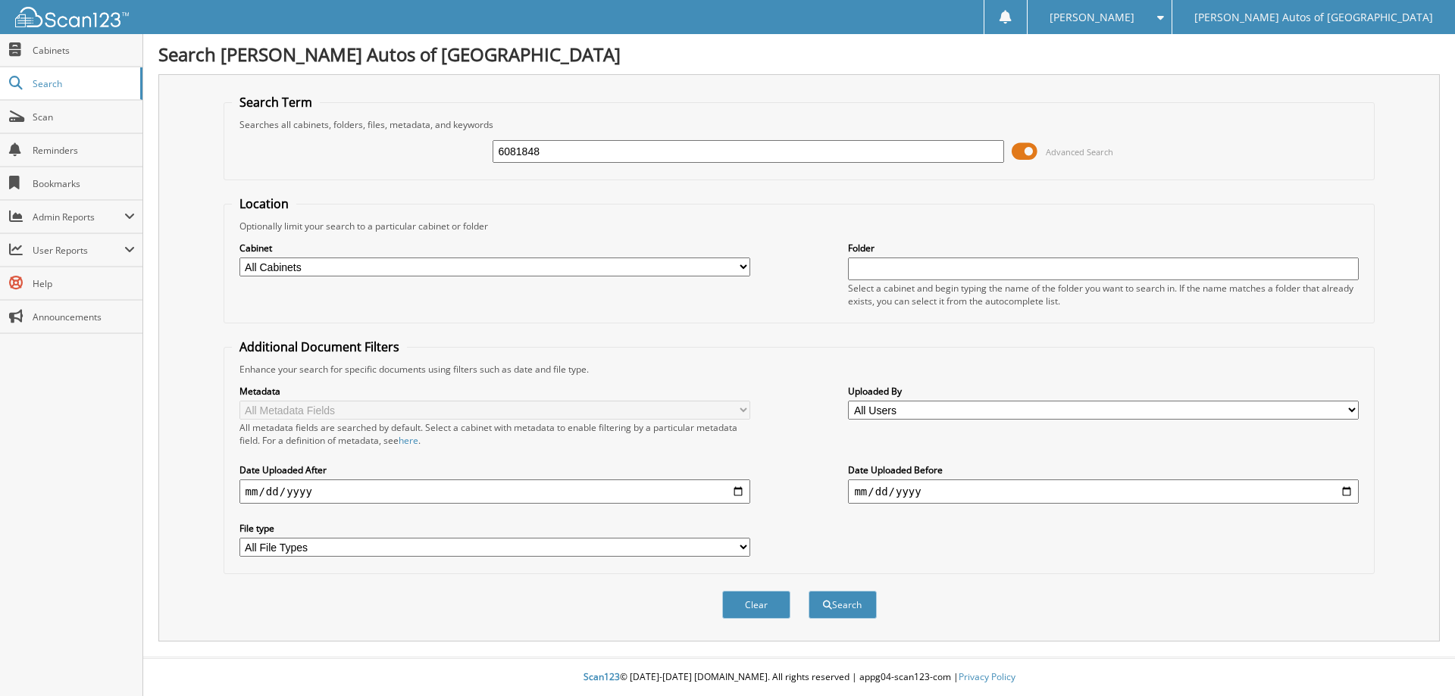
type input "6081848"
click at [809, 591] on button "Search" at bounding box center [843, 605] width 68 height 28
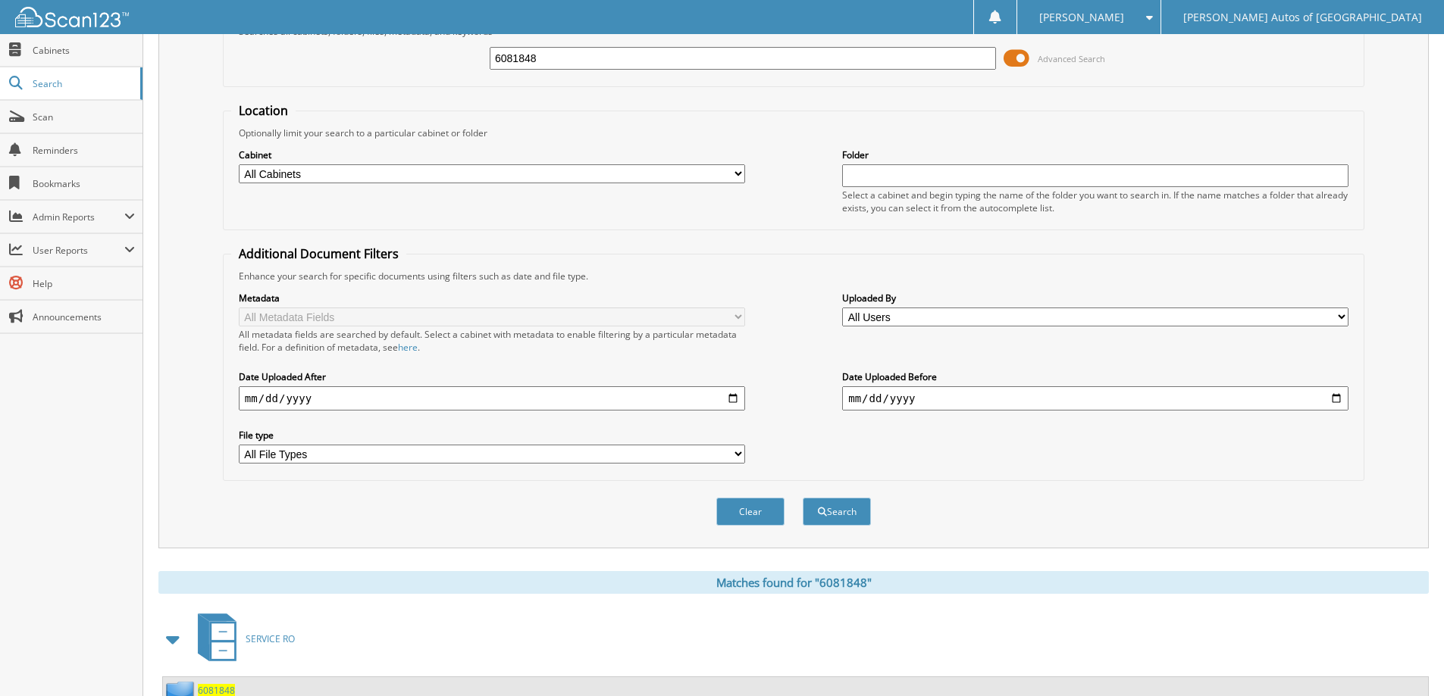
scroll to position [235, 0]
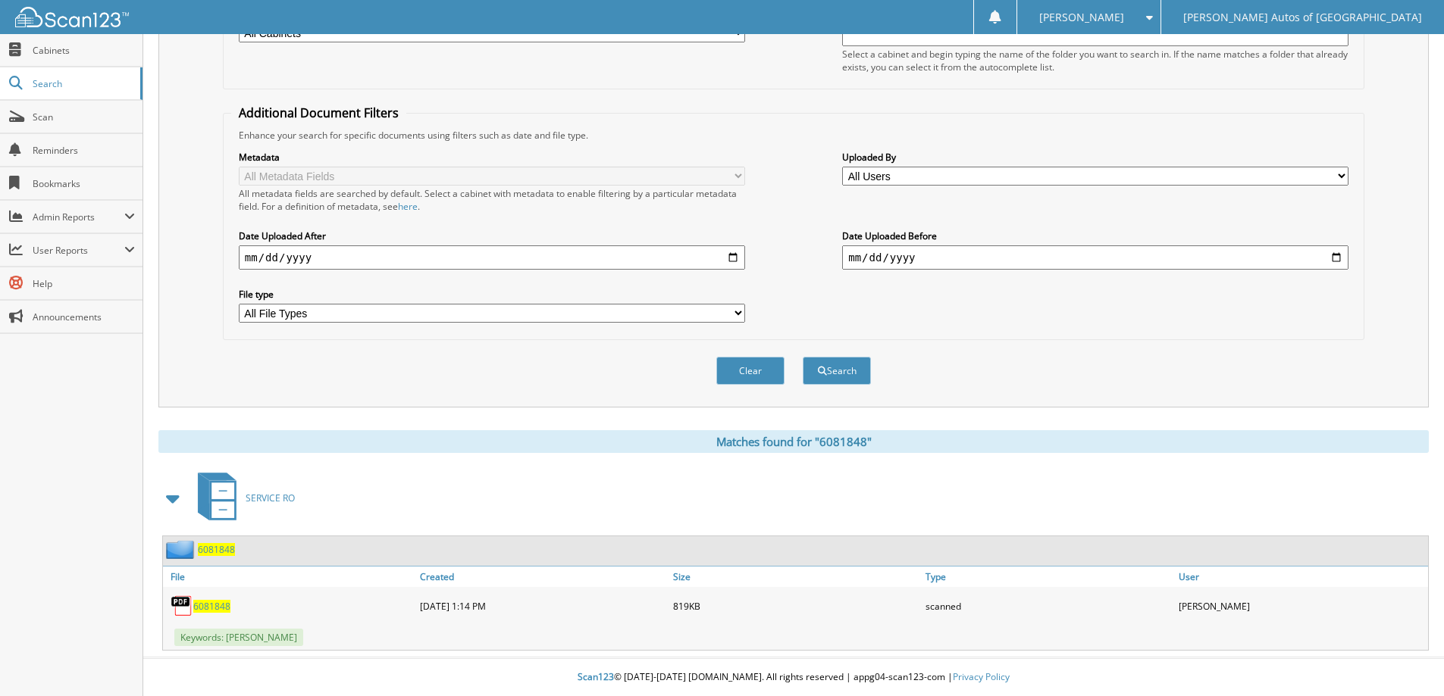
click at [216, 546] on span "6081848" at bounding box center [216, 549] width 37 height 13
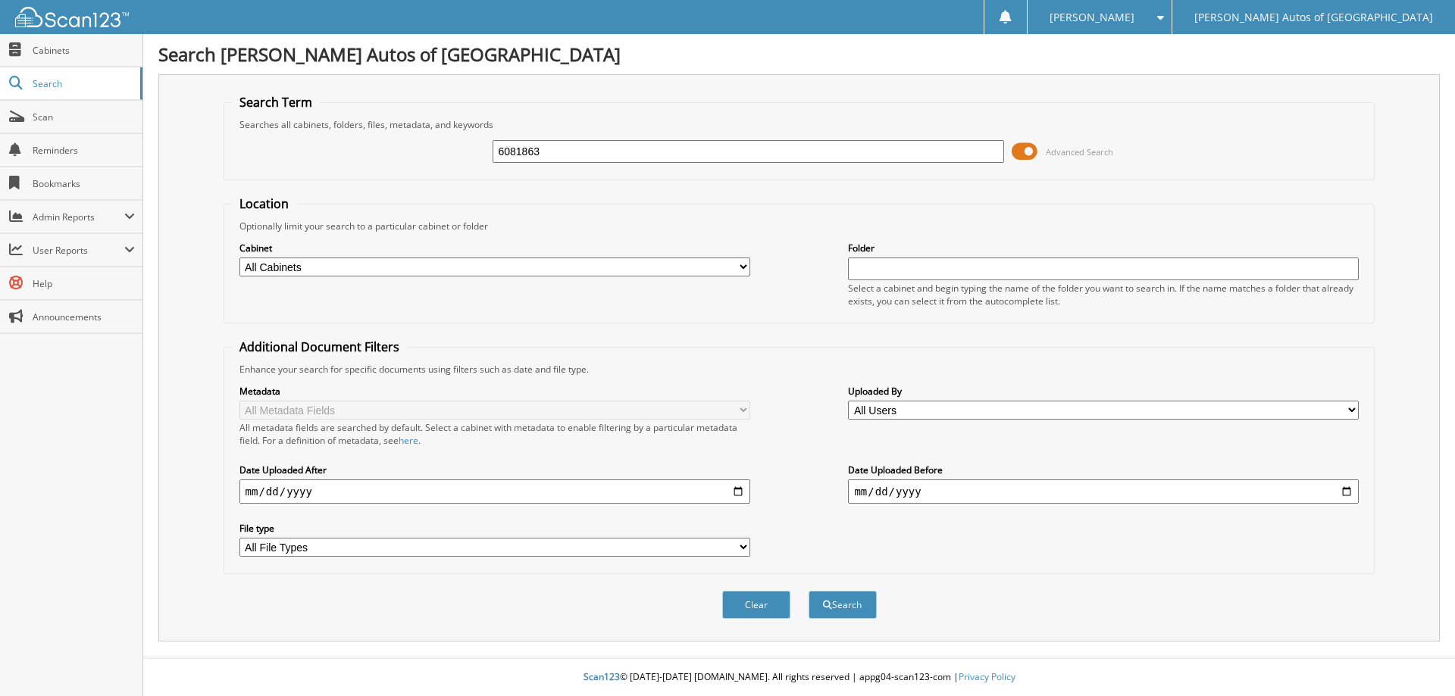
type input "6081863"
click at [809, 591] on button "Search" at bounding box center [843, 605] width 68 height 28
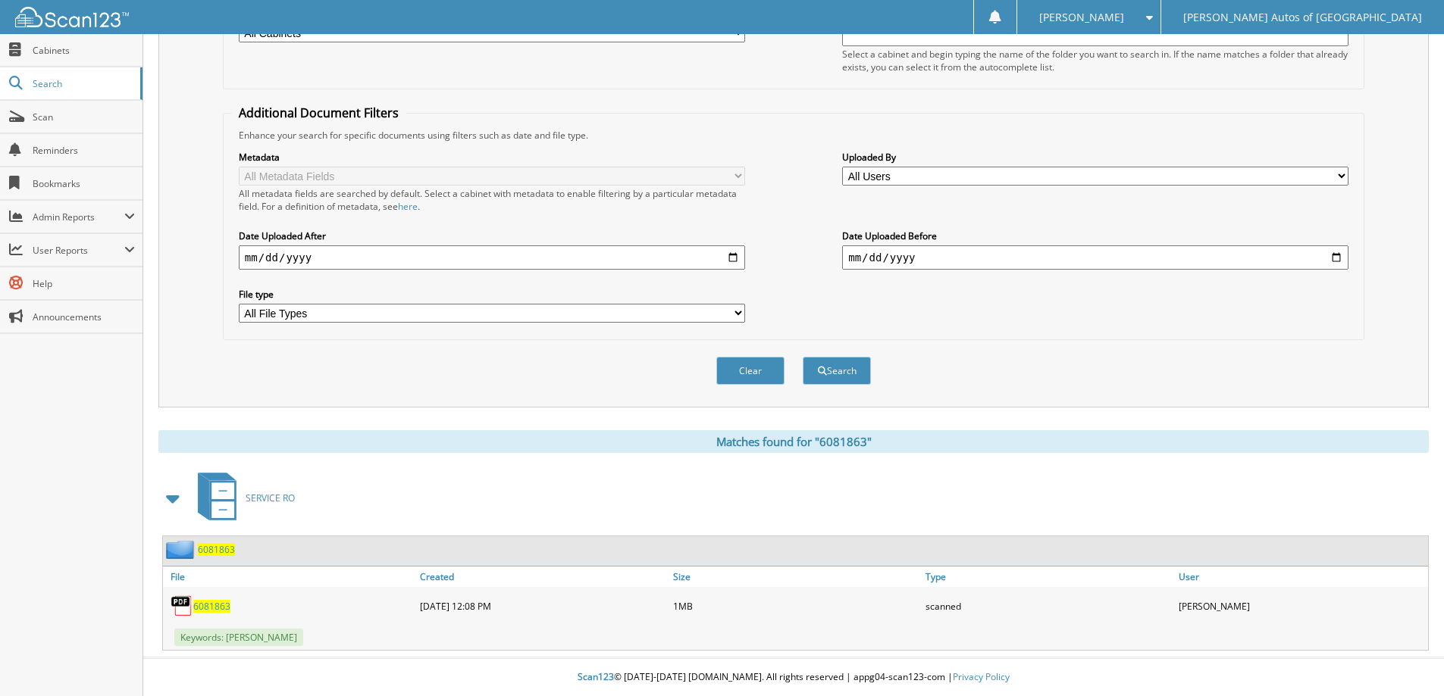
click at [218, 555] on span "6081863" at bounding box center [216, 549] width 37 height 13
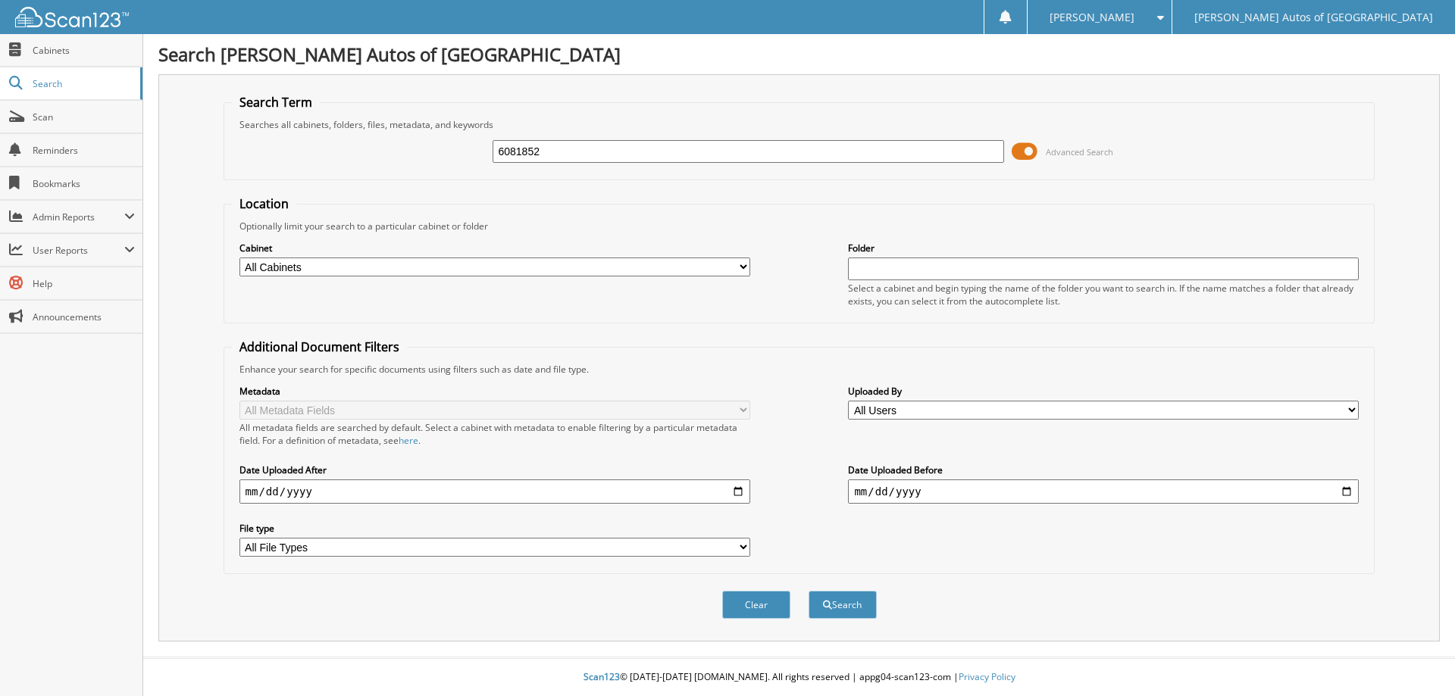
type input "6081852"
click at [809, 591] on button "Search" at bounding box center [843, 605] width 68 height 28
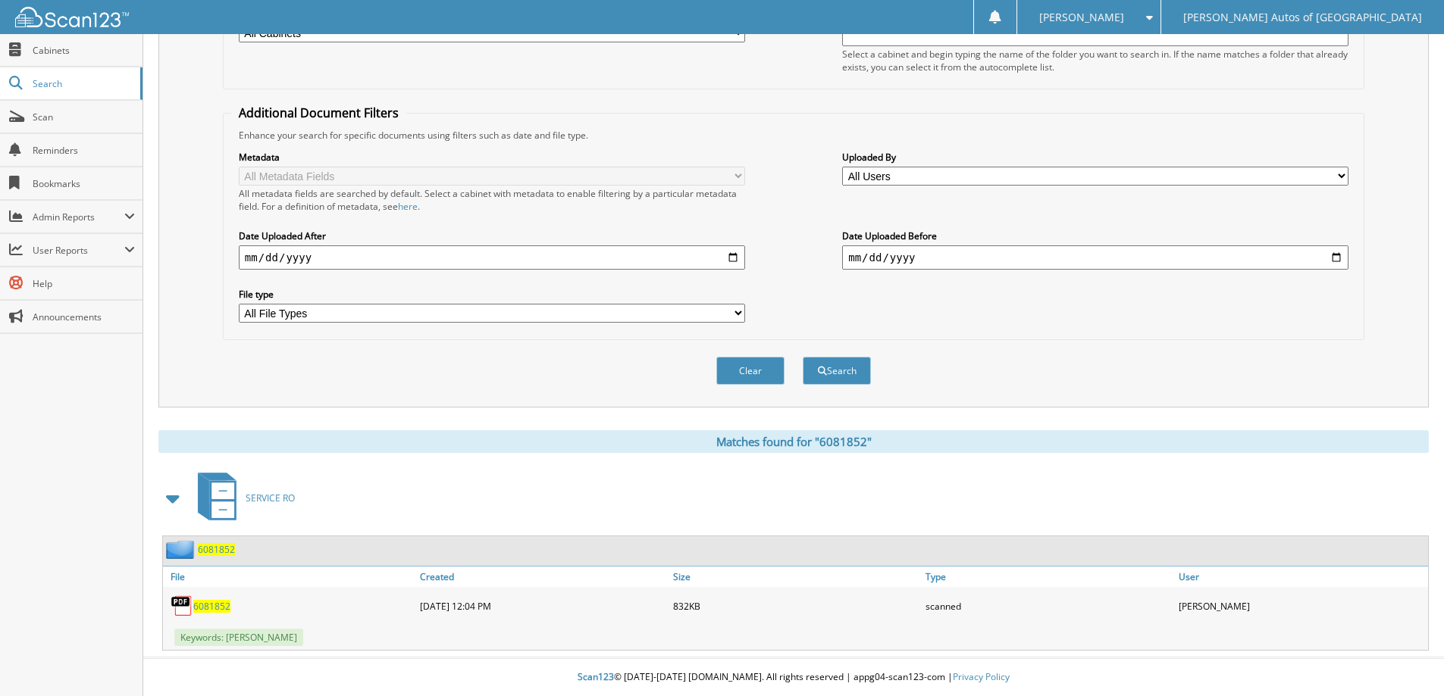
click at [229, 549] on span "6081852" at bounding box center [216, 549] width 37 height 13
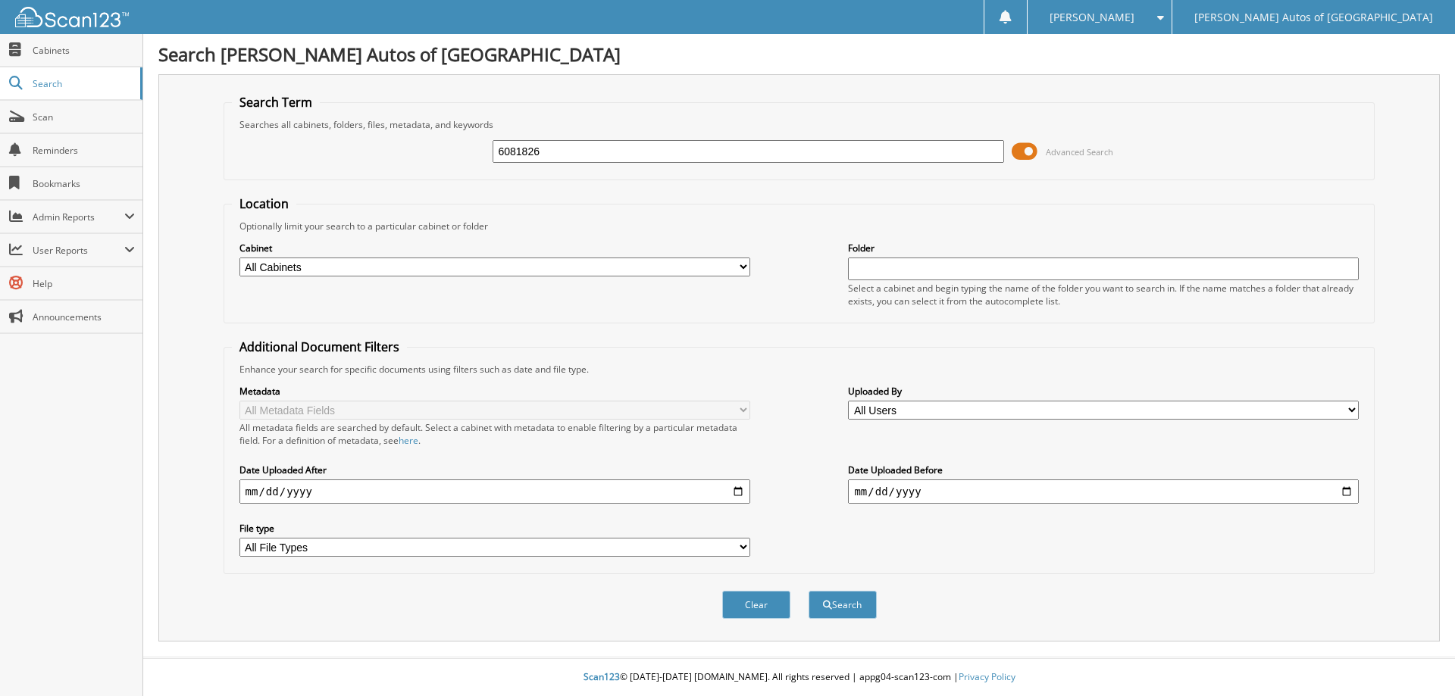
type input "6081826"
click at [809, 591] on button "Search" at bounding box center [843, 605] width 68 height 28
